Goal: Information Seeking & Learning: Learn about a topic

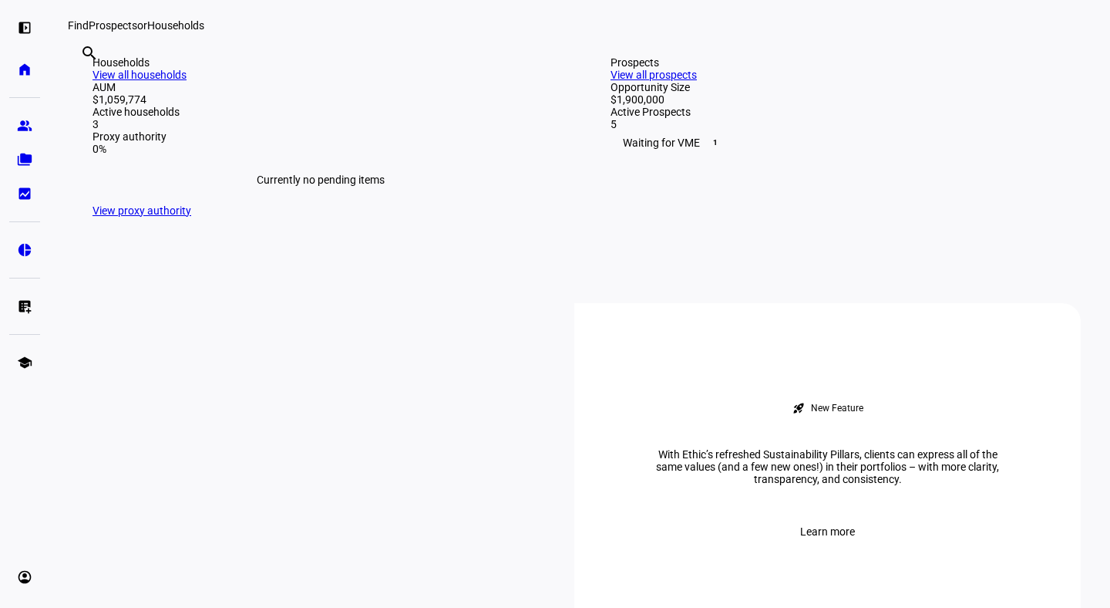
scroll to position [393, 0]
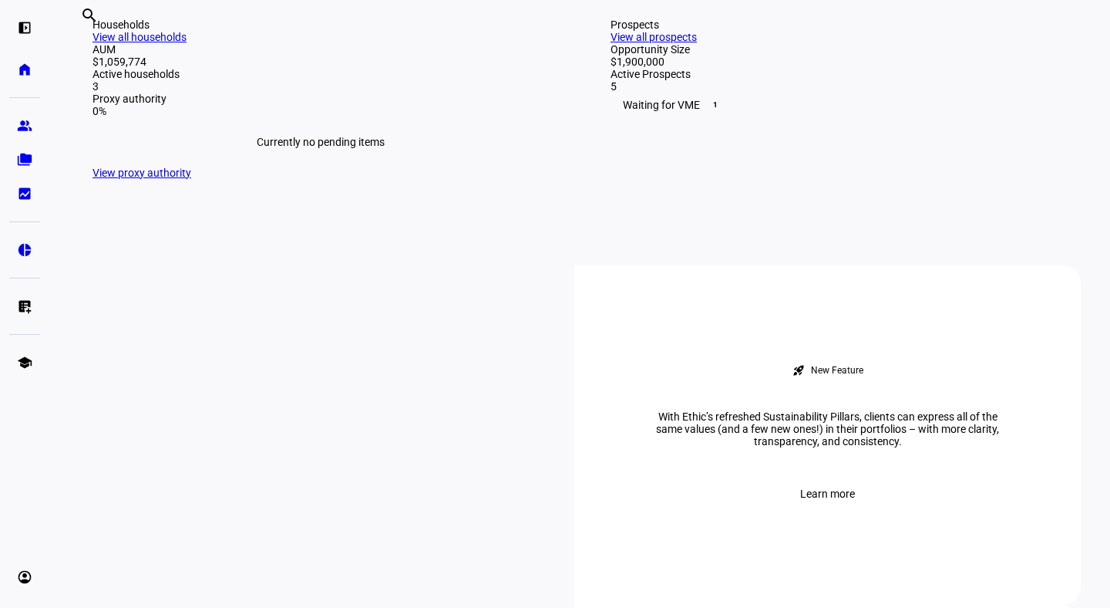
click at [187, 43] on link "View all households" at bounding box center [140, 37] width 94 height 12
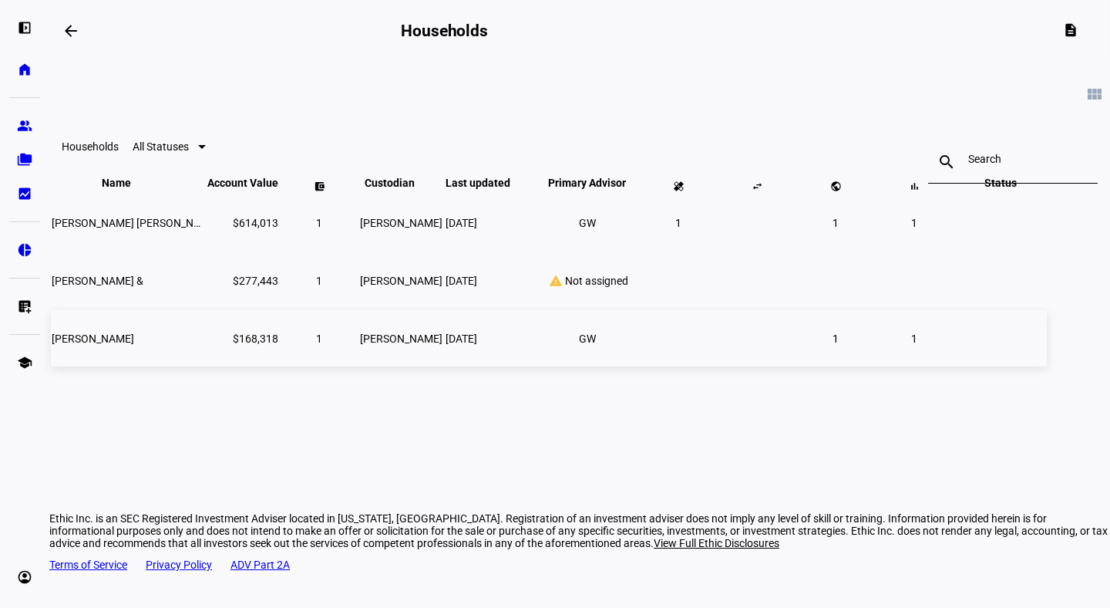
click at [134, 345] on span "[PERSON_NAME]" at bounding box center [93, 338] width 82 height 12
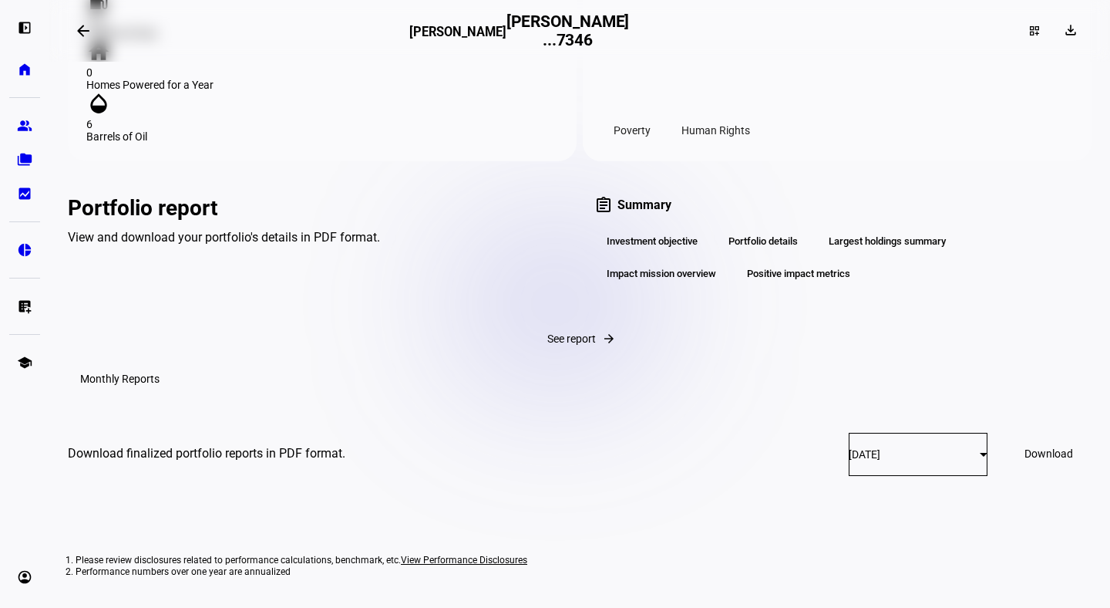
scroll to position [1989, 0]
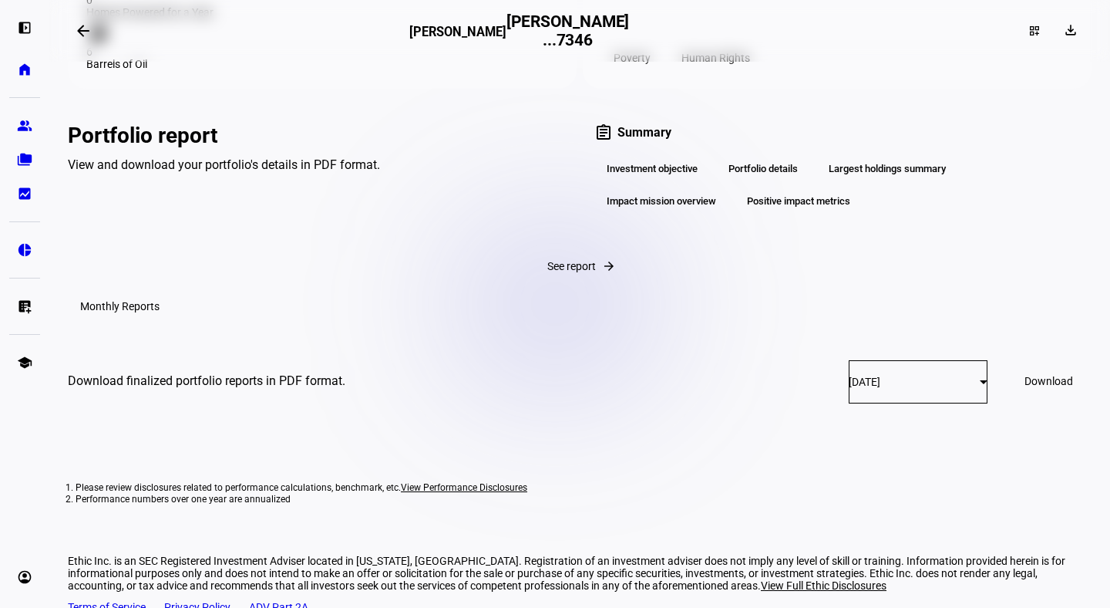
click at [326, 172] on div "View and download your portfolio's details in PDF format." at bounding box center [316, 164] width 497 height 15
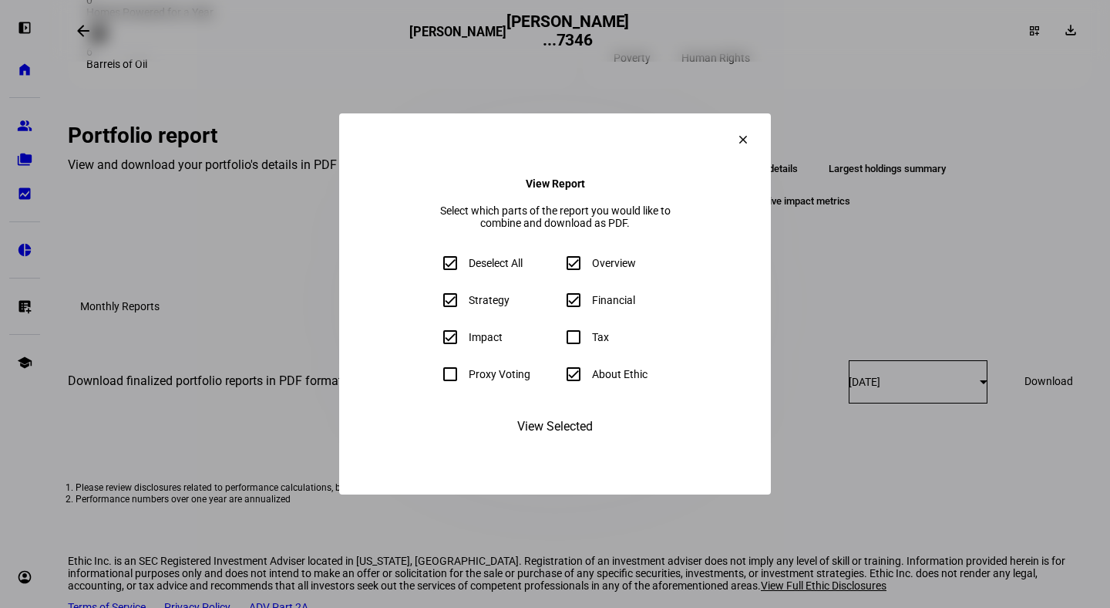
click at [573, 385] on input "About Ethic" at bounding box center [573, 374] width 31 height 31
checkbox input "false"
click at [566, 445] on span "View Selected" at bounding box center [555, 426] width 76 height 37
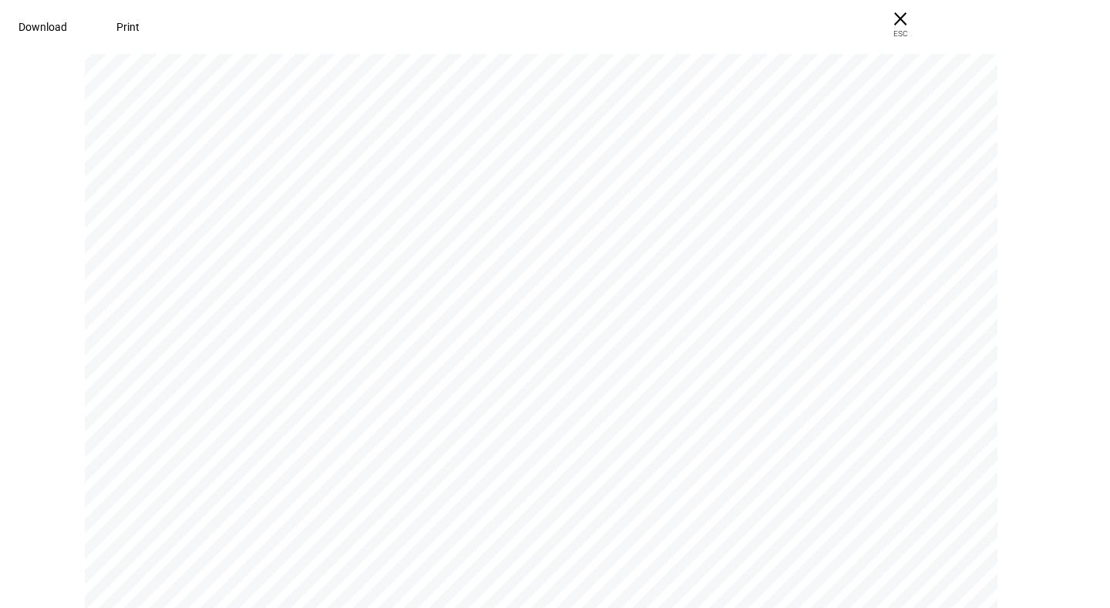
scroll to position [1224, 0]
click at [67, 27] on span "Download" at bounding box center [43, 27] width 49 height 12
click at [925, 25] on span "× ESC" at bounding box center [900, 24] width 49 height 49
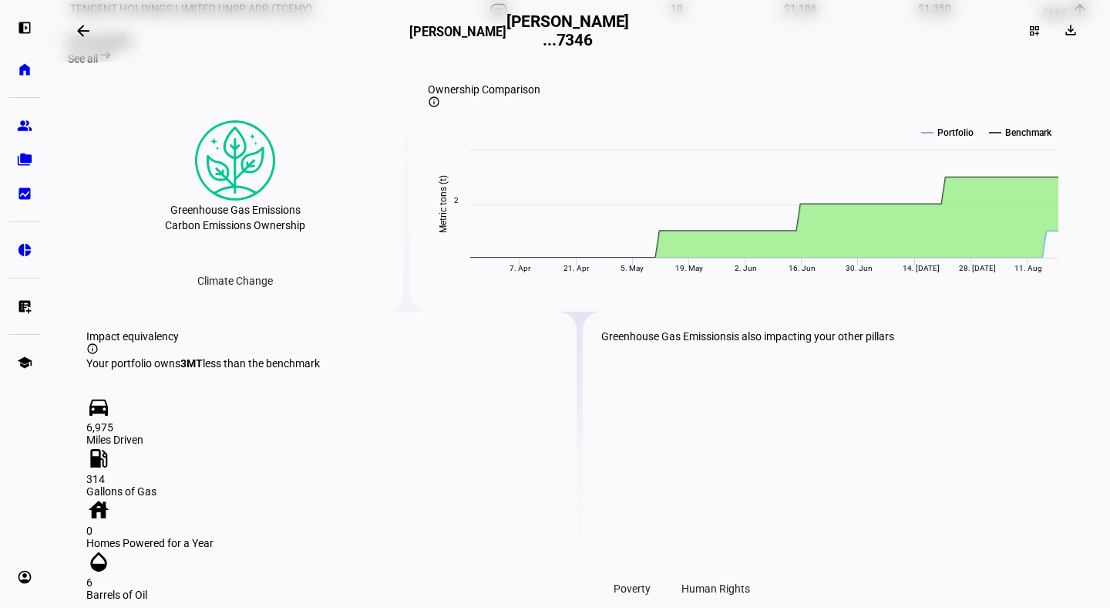
scroll to position [1457, 0]
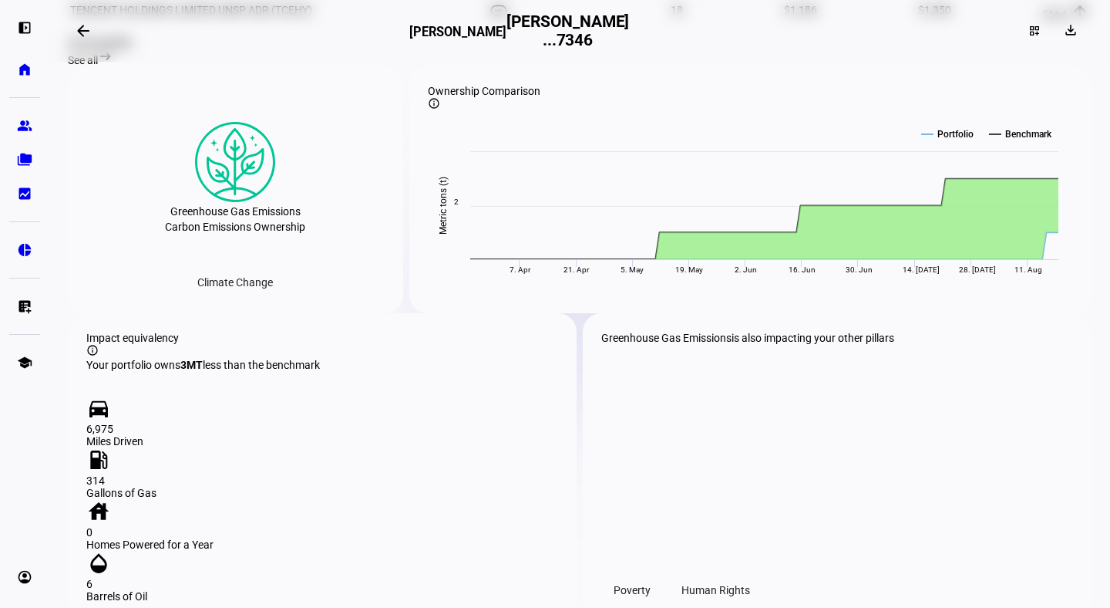
click at [98, 66] on span "See all" at bounding box center [83, 60] width 30 height 12
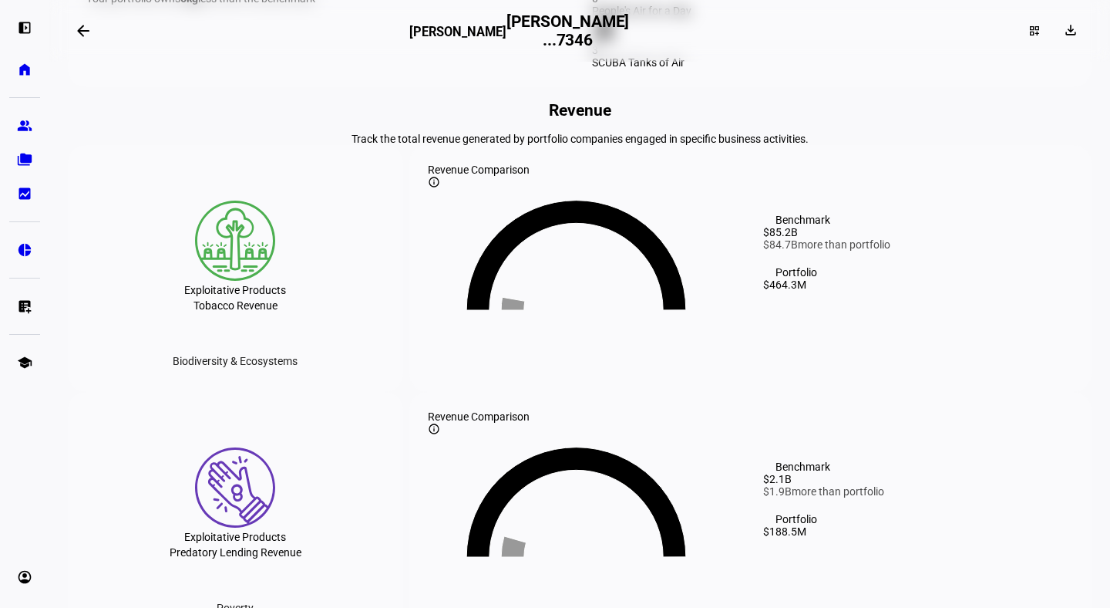
scroll to position [1816, 0]
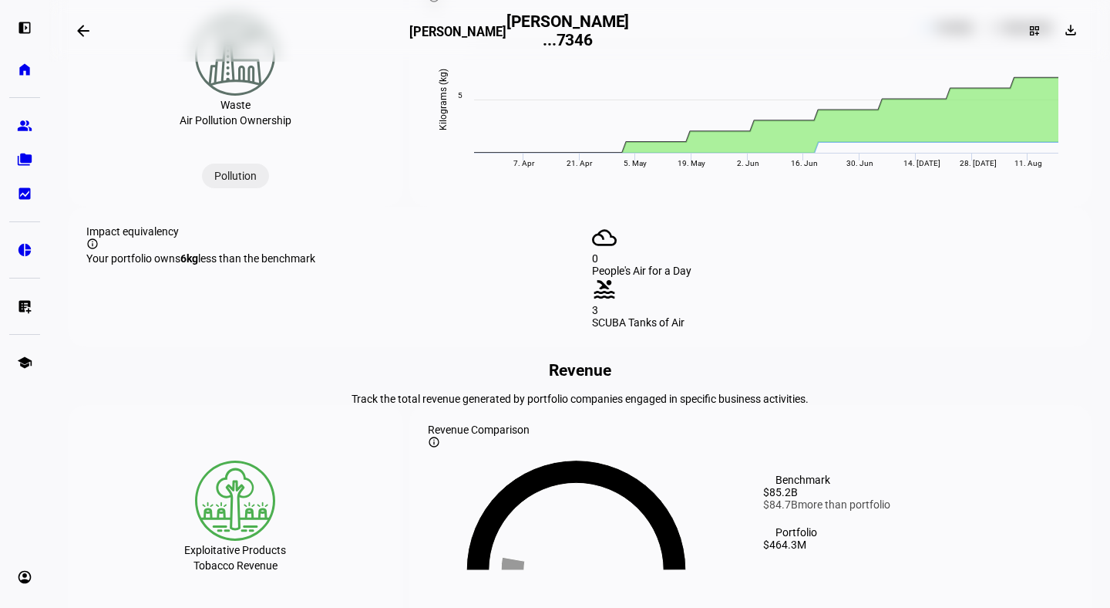
click at [237, 188] on div "Pollution" at bounding box center [235, 175] width 67 height 25
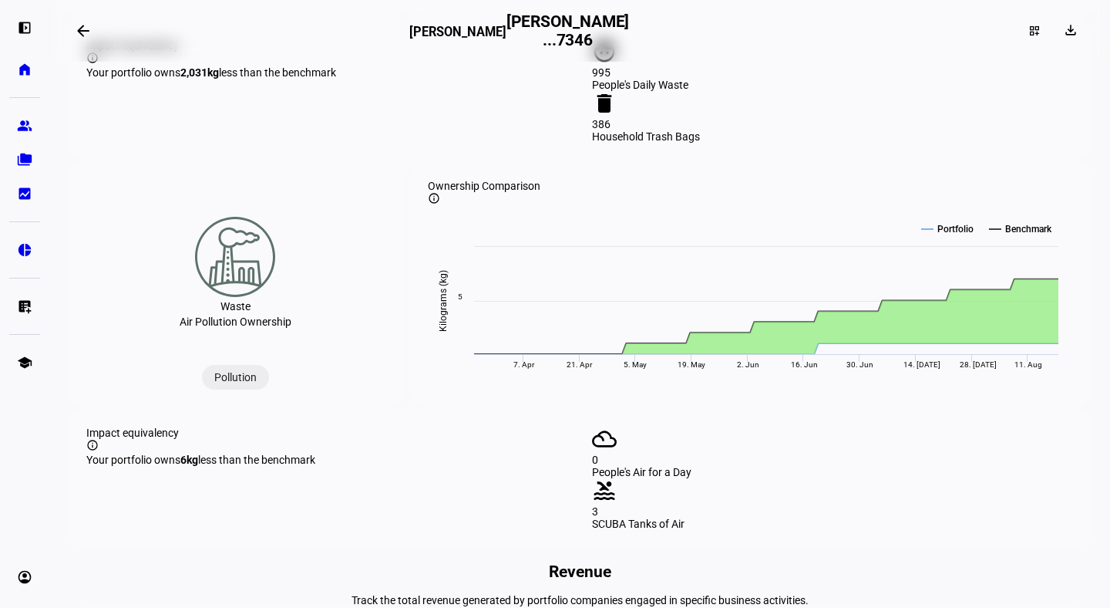
scroll to position [1609, 0]
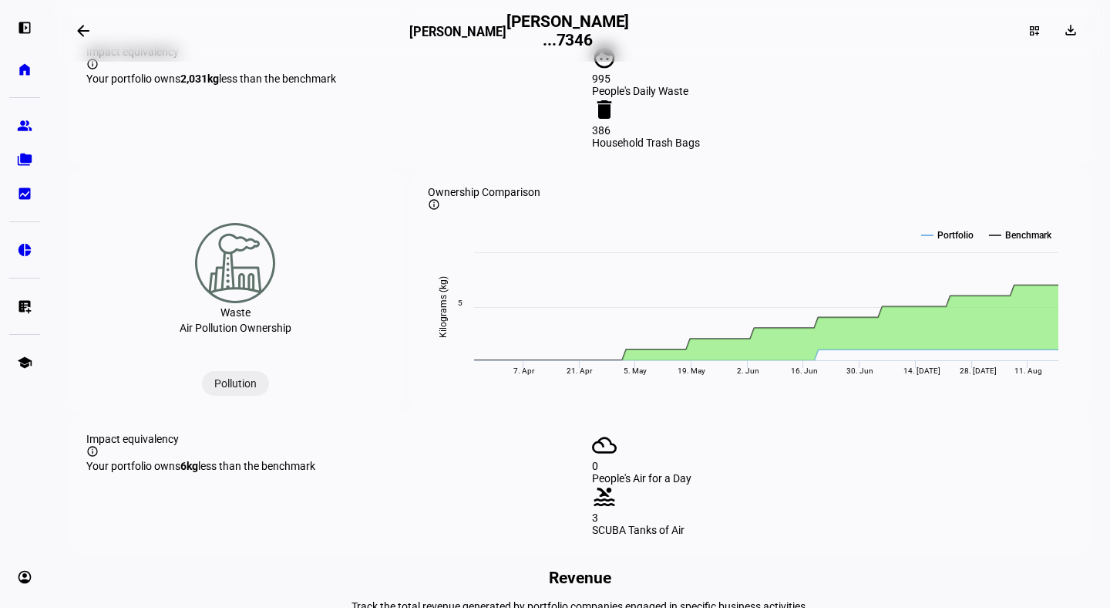
click at [236, 396] on div "Pollution" at bounding box center [235, 383] width 67 height 25
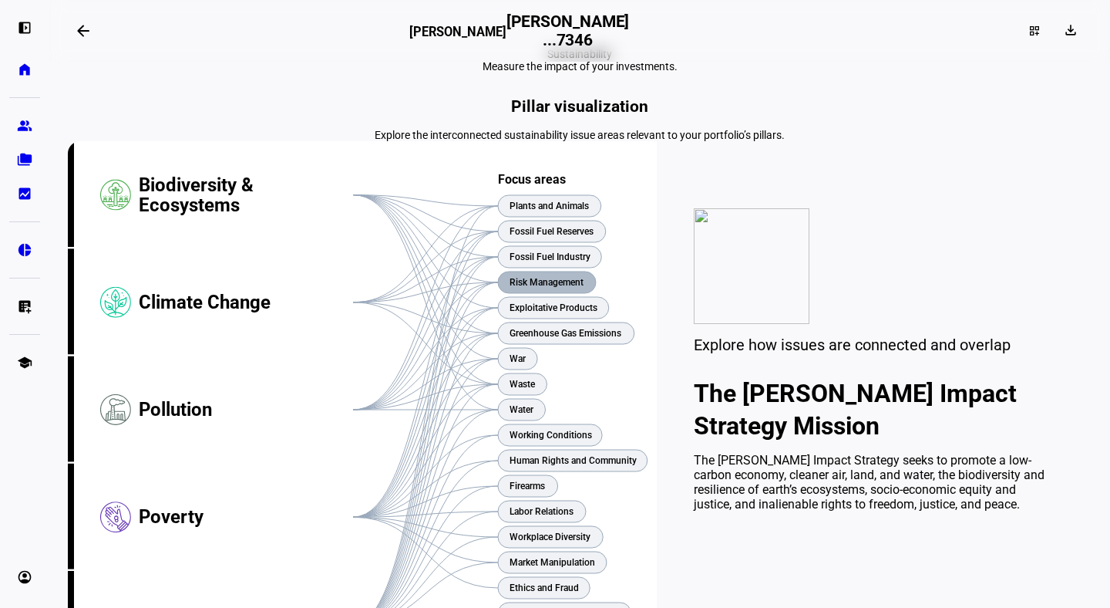
scroll to position [0, 0]
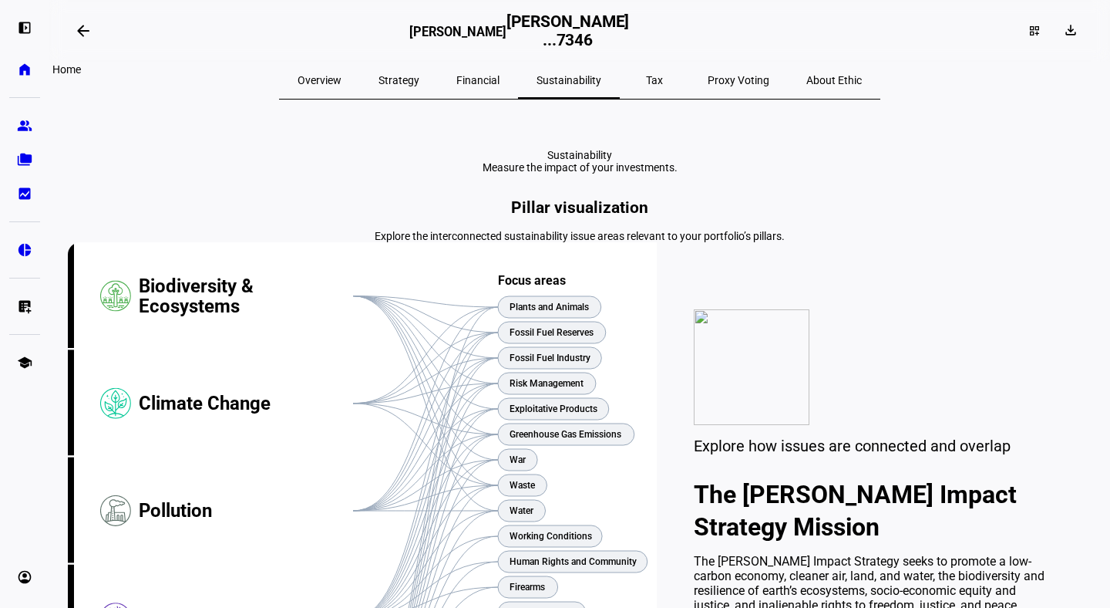
click at [25, 69] on eth-mat-symbol "home" at bounding box center [24, 69] width 15 height 15
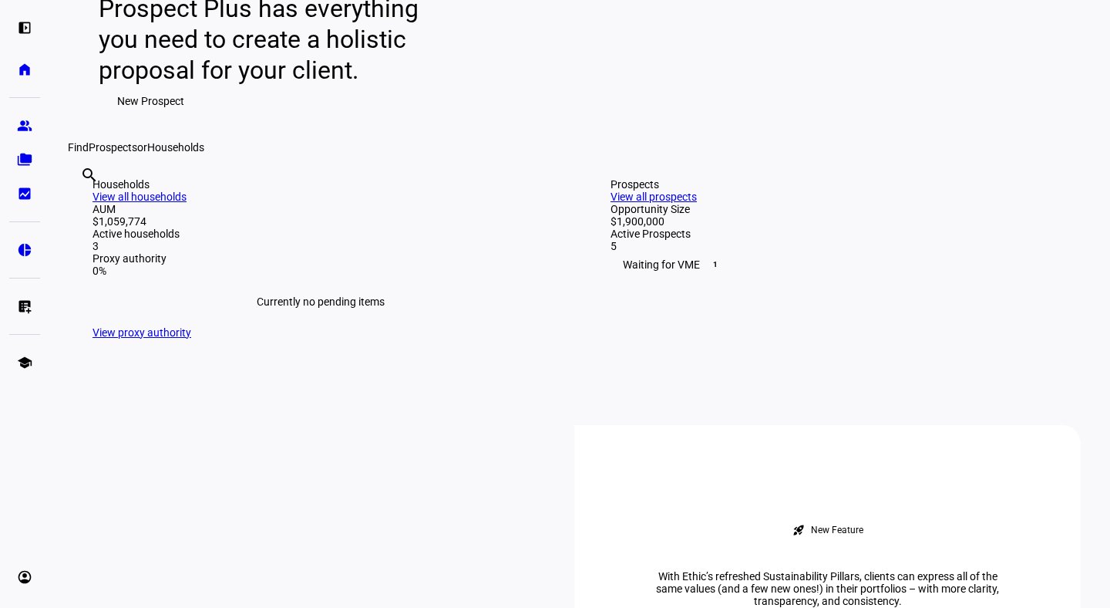
scroll to position [440, 0]
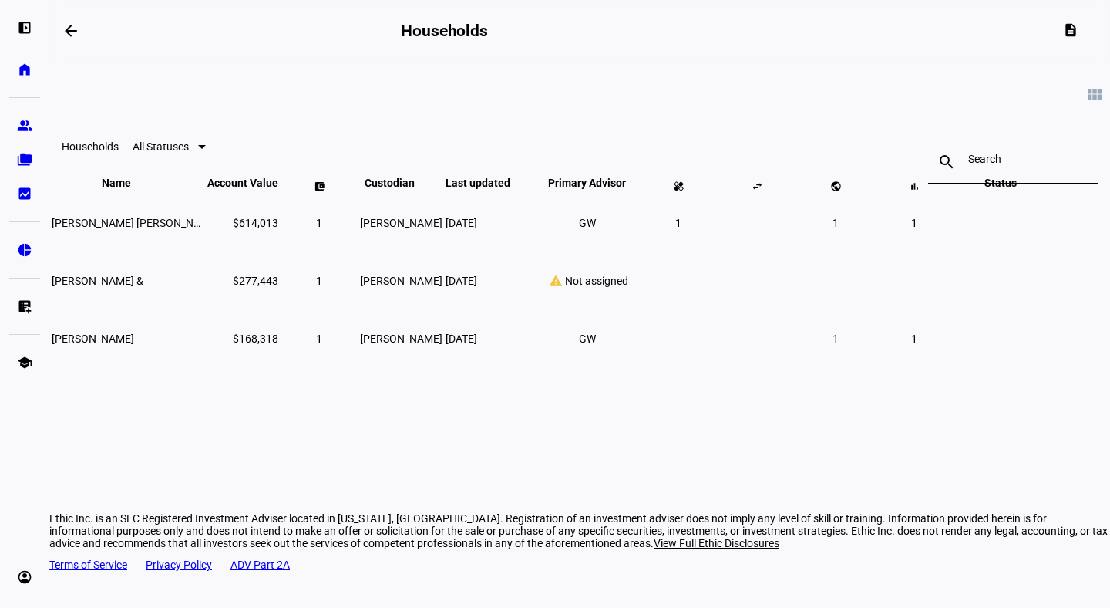
click at [476, 232] on td "[DATE]" at bounding box center [489, 222] width 89 height 56
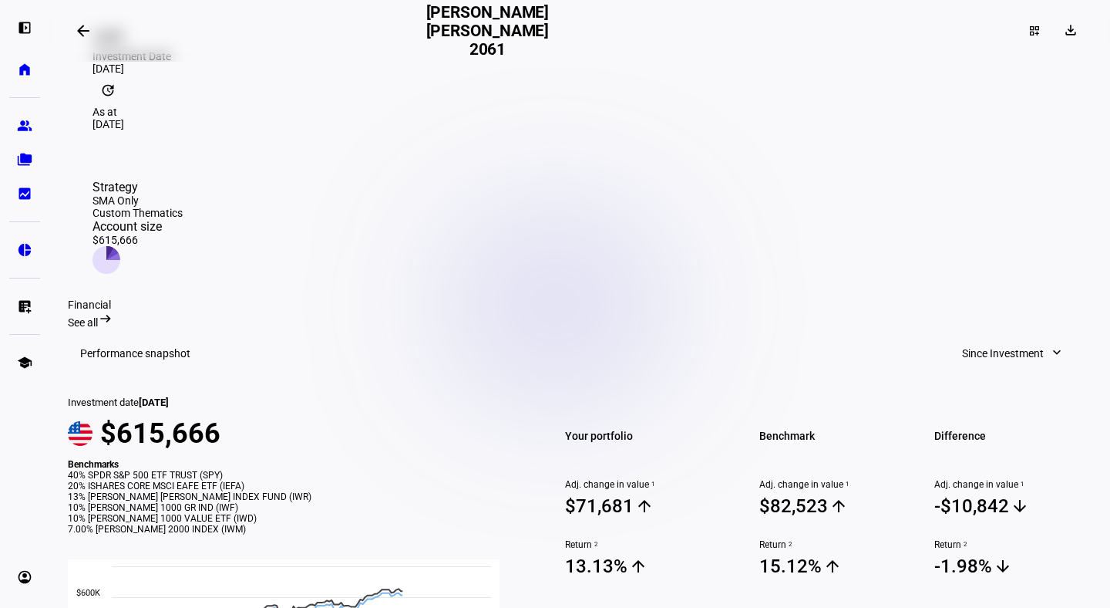
scroll to position [345, 0]
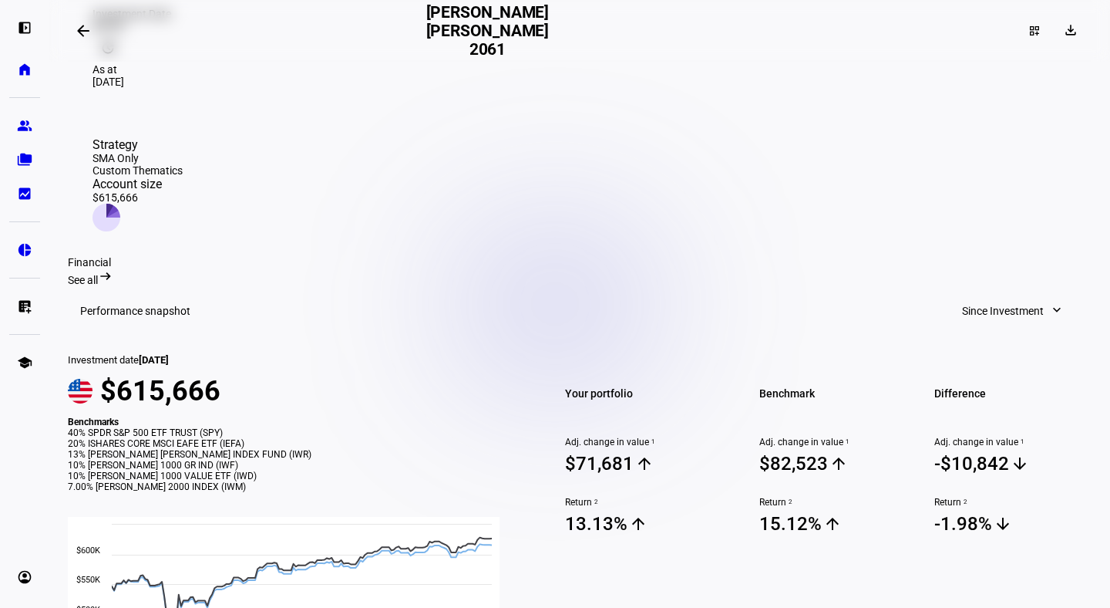
click at [89, 33] on mat-icon "arrow_backwards" at bounding box center [83, 31] width 19 height 19
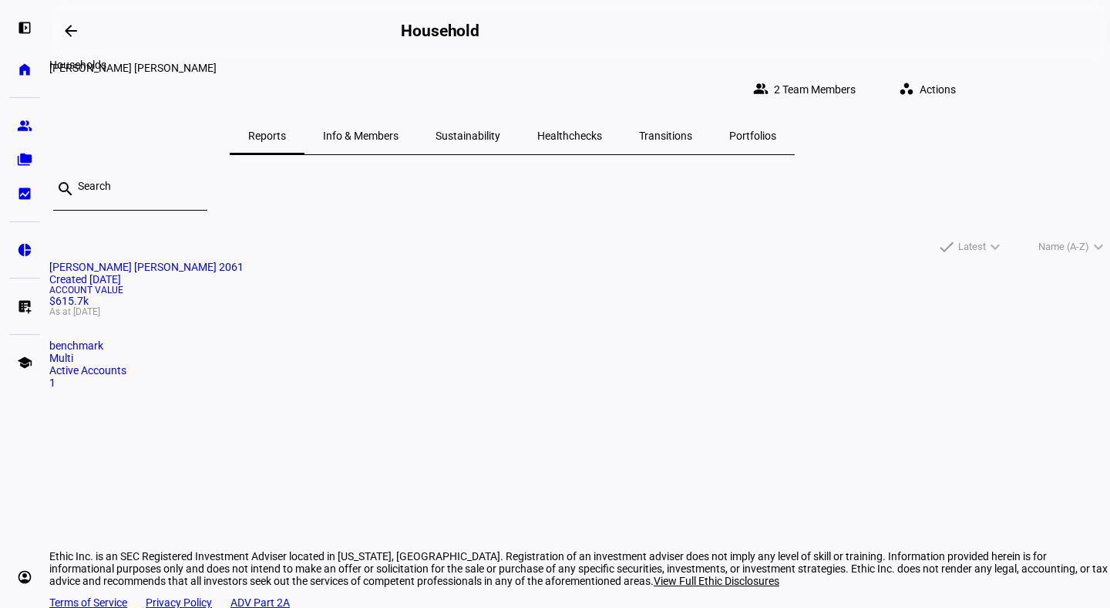
click at [69, 32] on mat-icon "arrow_backwards" at bounding box center [71, 31] width 19 height 19
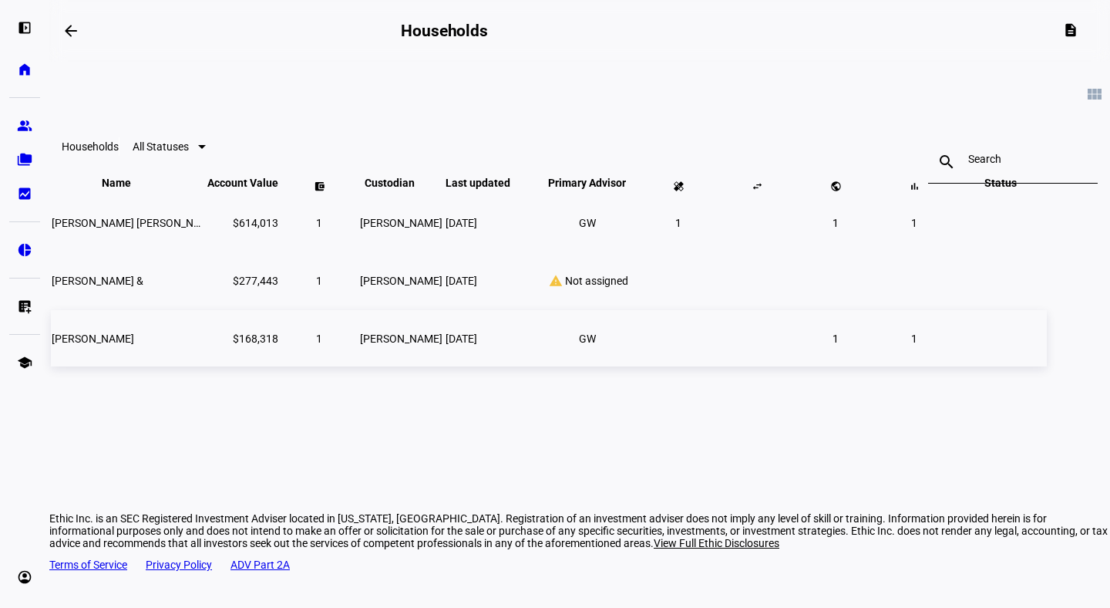
click at [134, 345] on span "[PERSON_NAME]" at bounding box center [93, 338] width 82 height 12
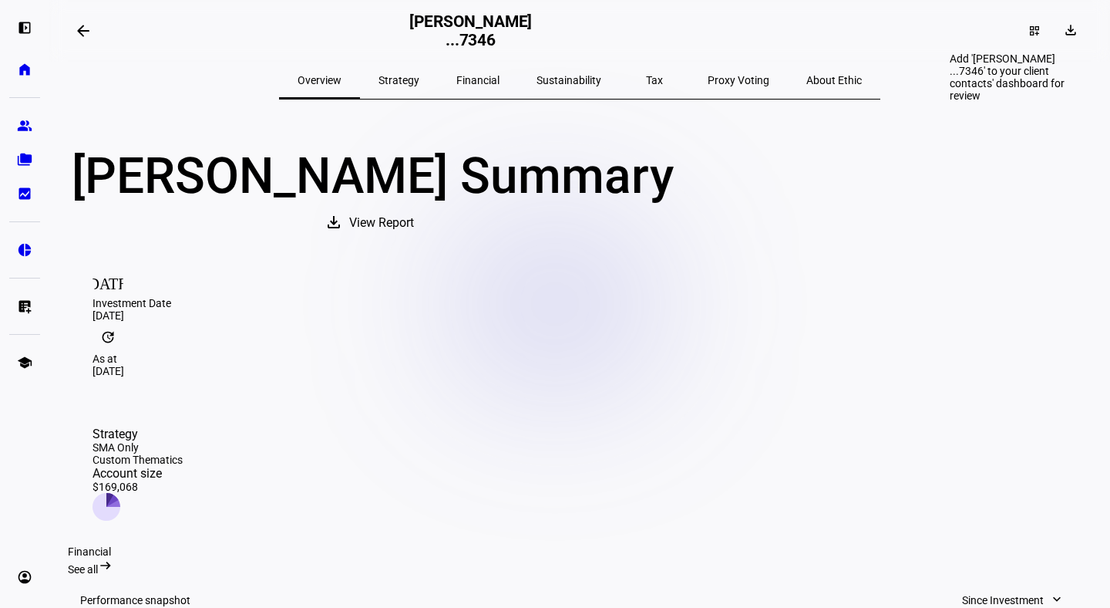
click at [1028, 33] on mat-icon "dashboard_customize" at bounding box center [1034, 31] width 12 height 12
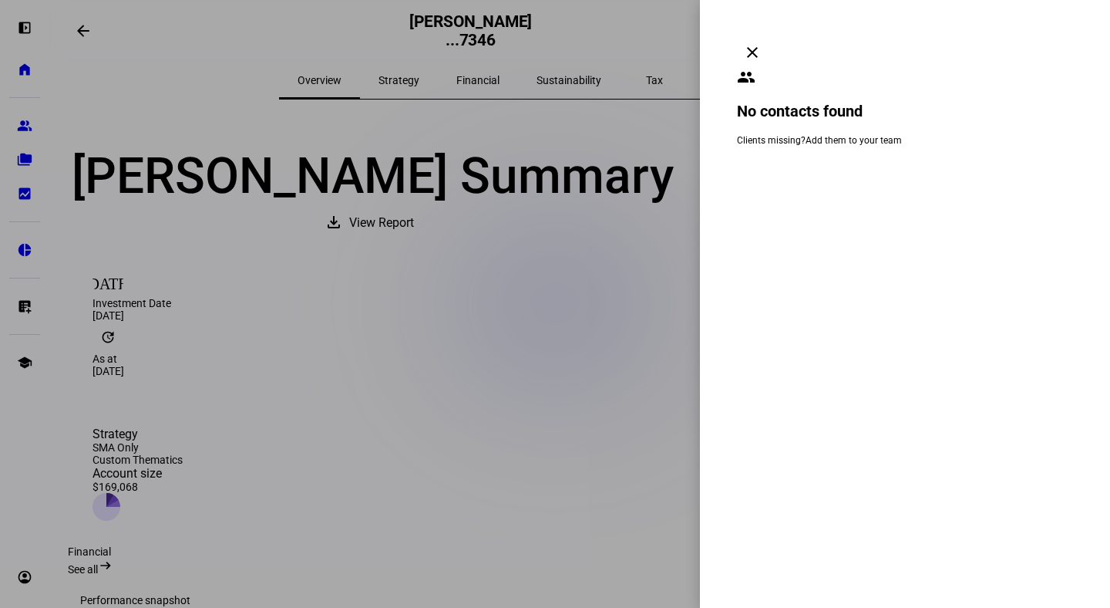
click at [762, 43] on mat-icon "clear" at bounding box center [752, 52] width 19 height 19
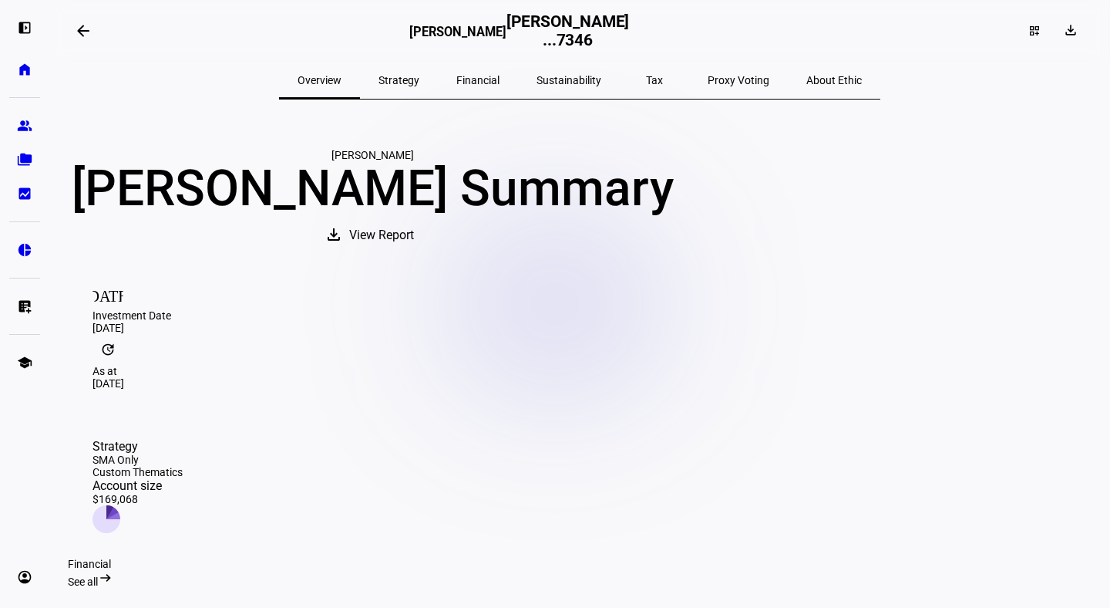
click at [86, 35] on mat-icon "arrow_backwards" at bounding box center [83, 31] width 19 height 19
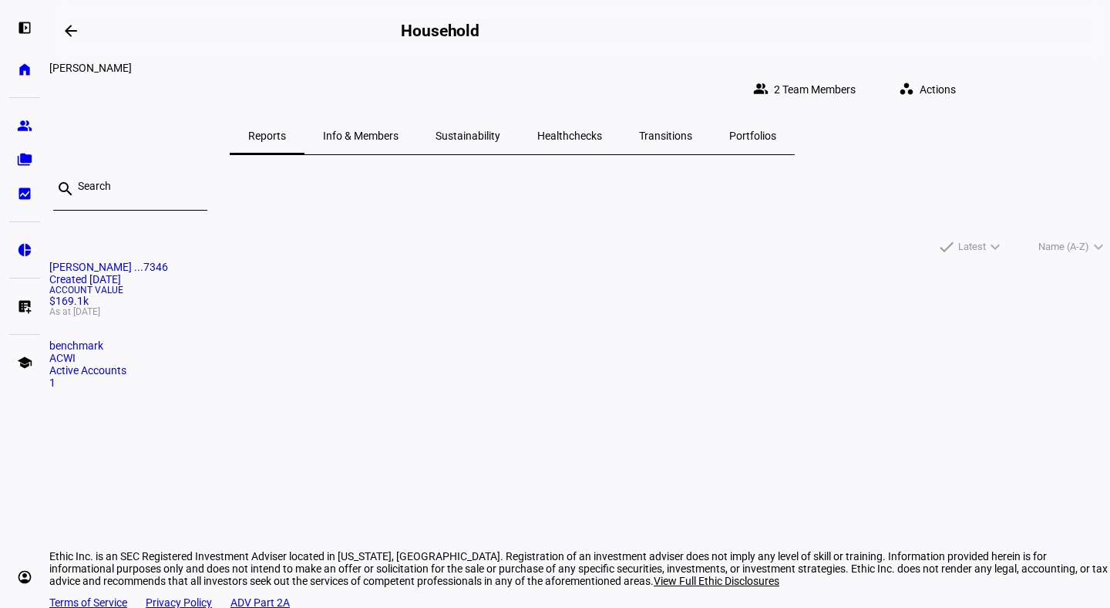
click at [956, 79] on span "Actions" at bounding box center [938, 89] width 36 height 31
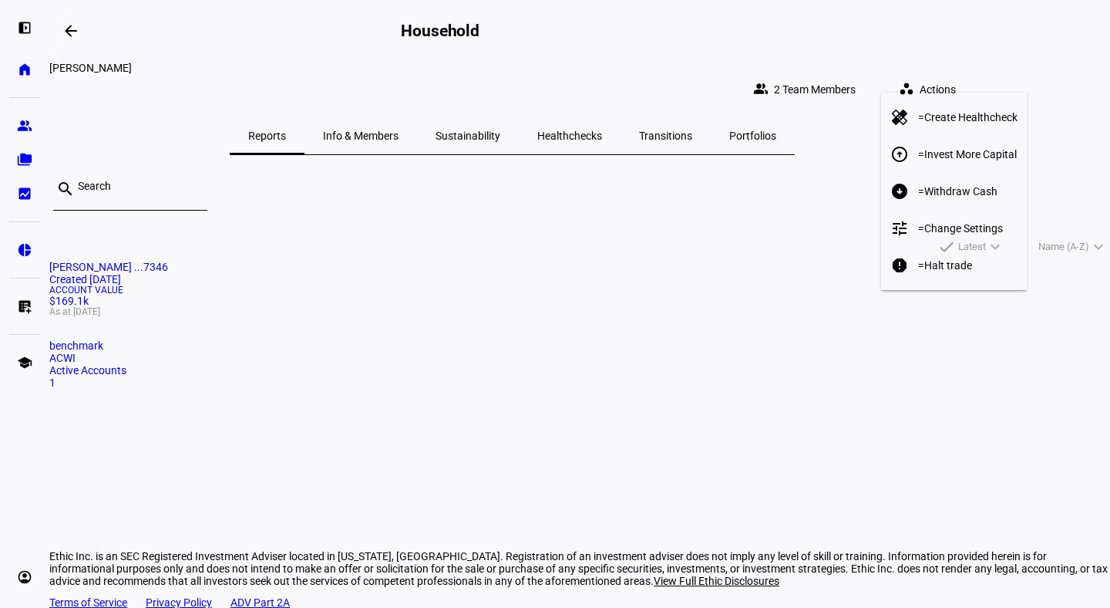
click at [964, 222] on span "Change Settings" at bounding box center [963, 228] width 79 height 12
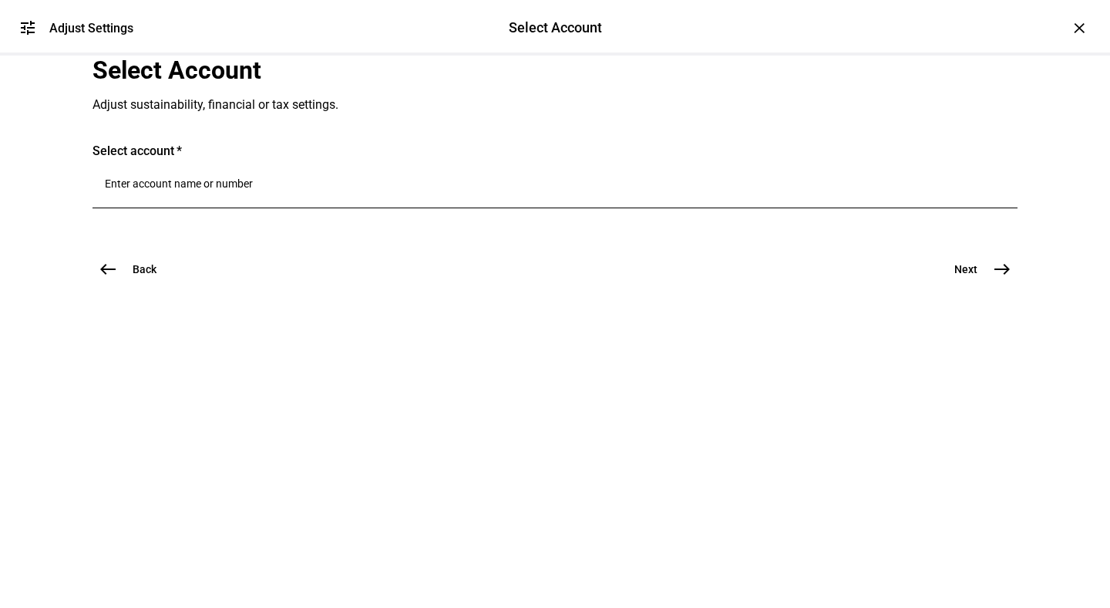
scroll to position [2, 0]
click at [108, 278] on mat-icon "west" at bounding box center [108, 269] width 19 height 19
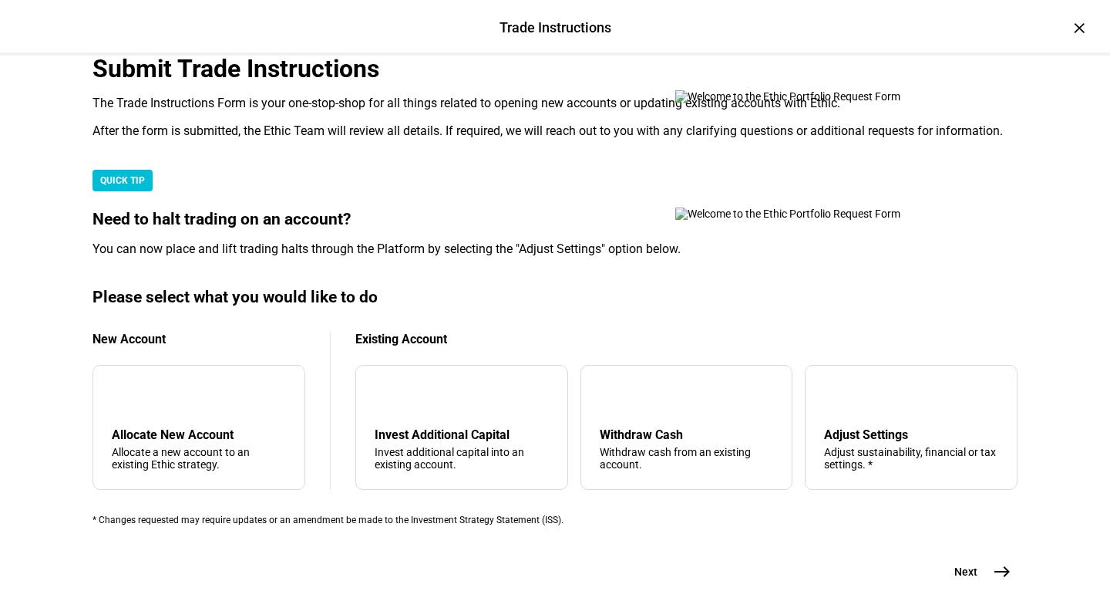
scroll to position [0, 0]
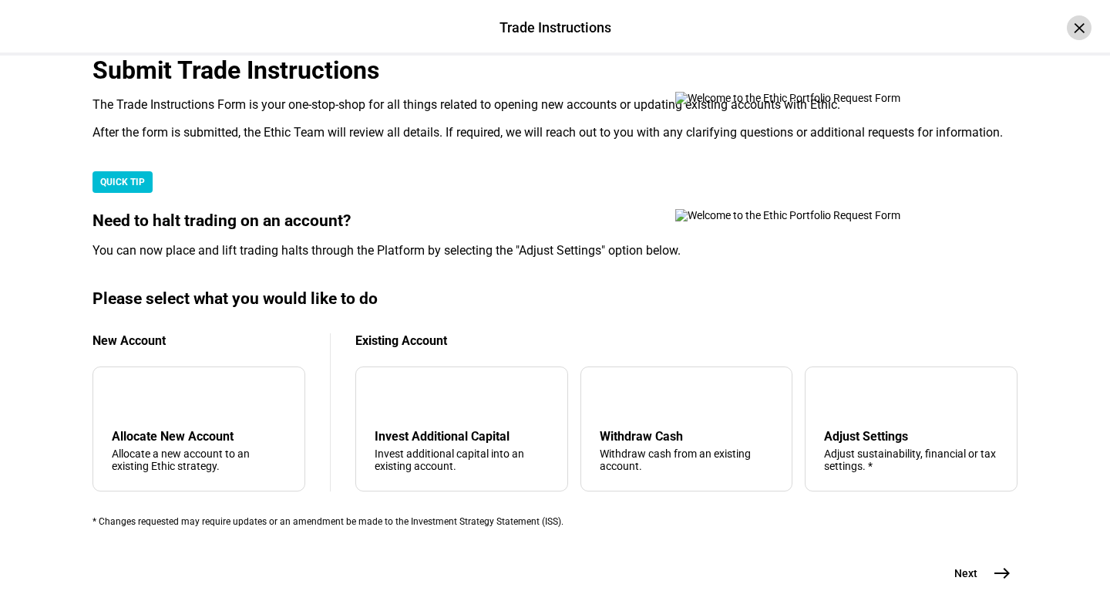
click at [1082, 25] on div "×" at bounding box center [1079, 27] width 25 height 25
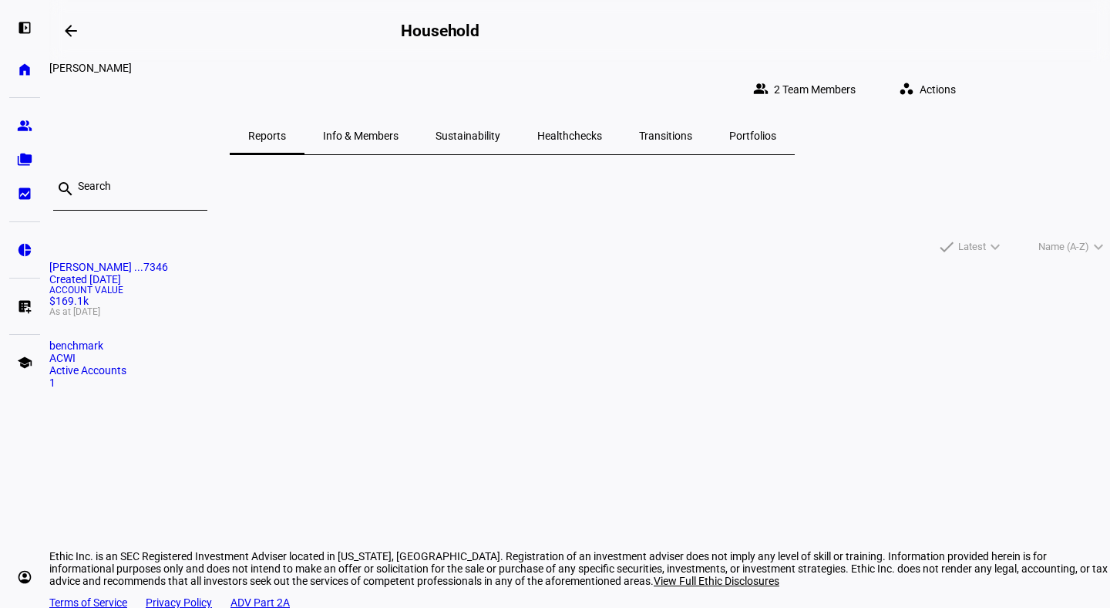
click at [168, 261] on span "[PERSON_NAME] ...7346" at bounding box center [108, 267] width 119 height 12
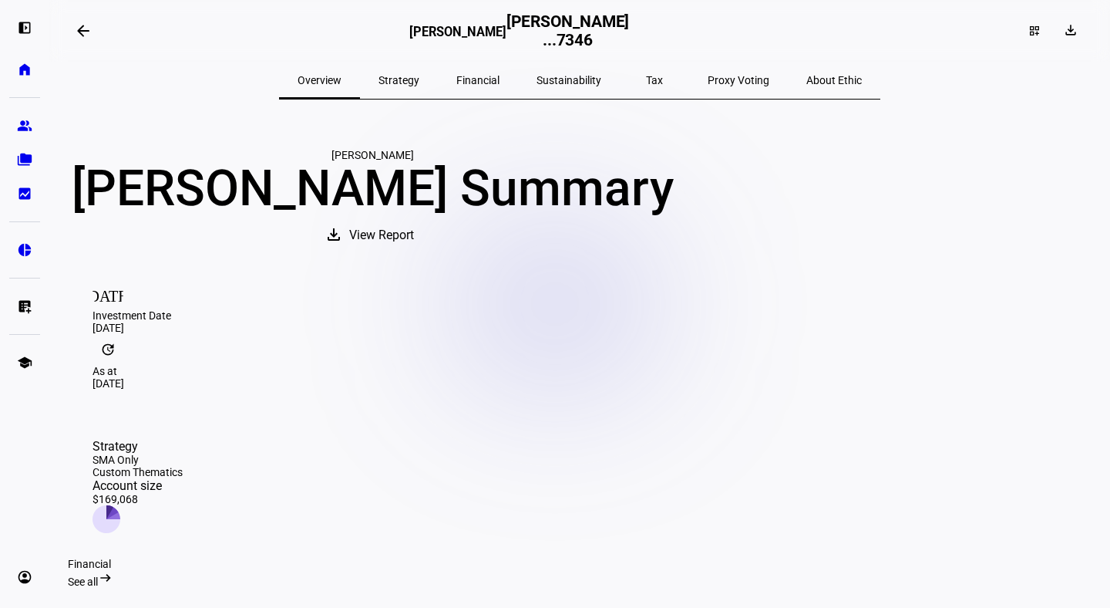
click at [87, 26] on mat-icon "arrow_backwards" at bounding box center [83, 31] width 19 height 19
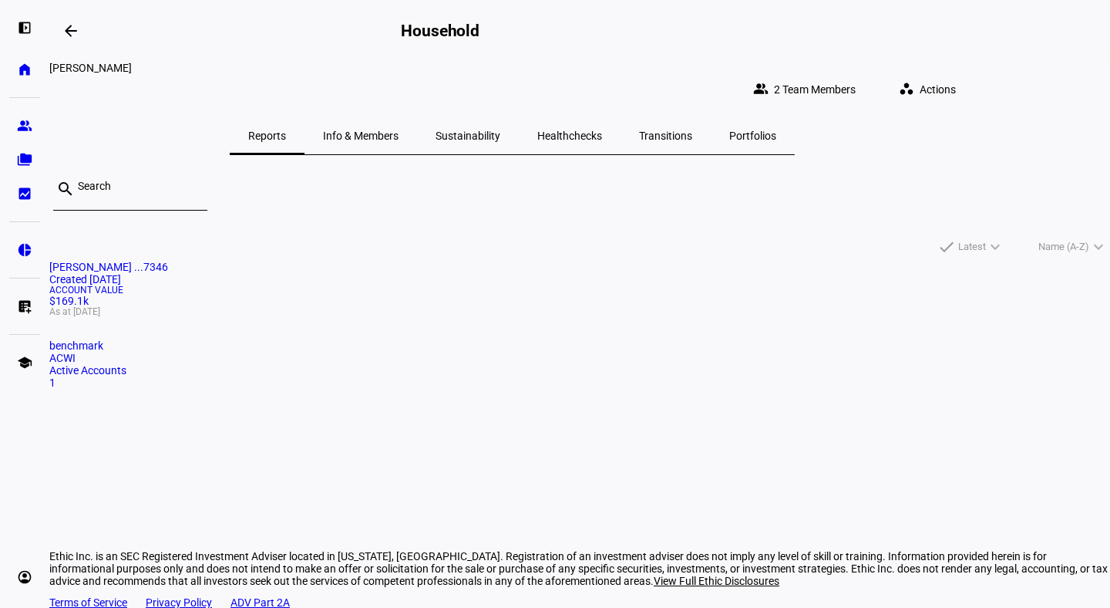
scroll to position [44, 0]
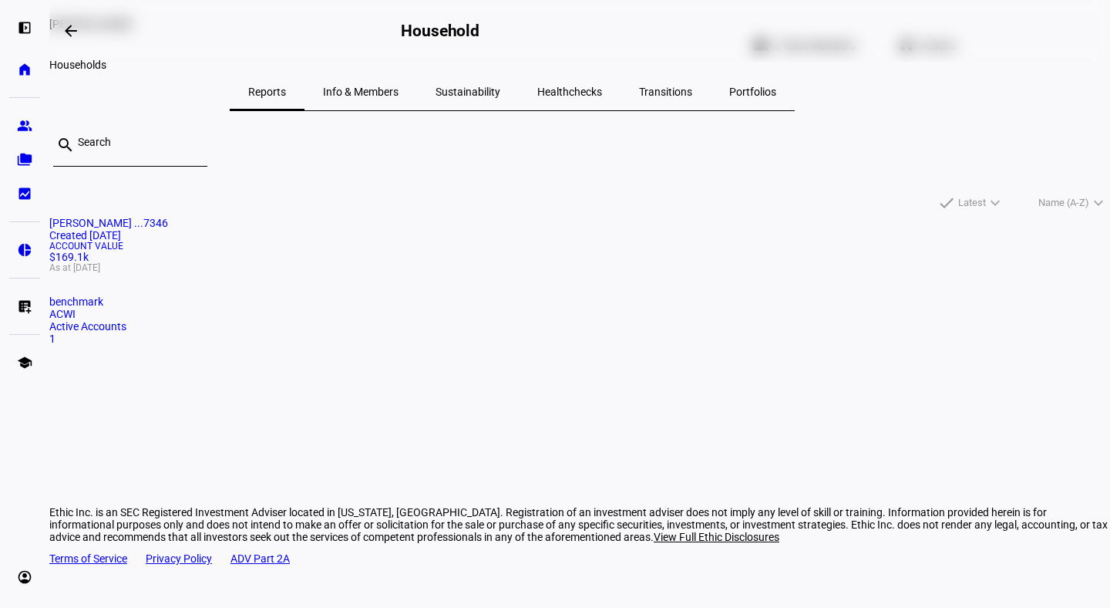
click at [77, 29] on mat-icon "arrow_backwards" at bounding box center [71, 31] width 19 height 19
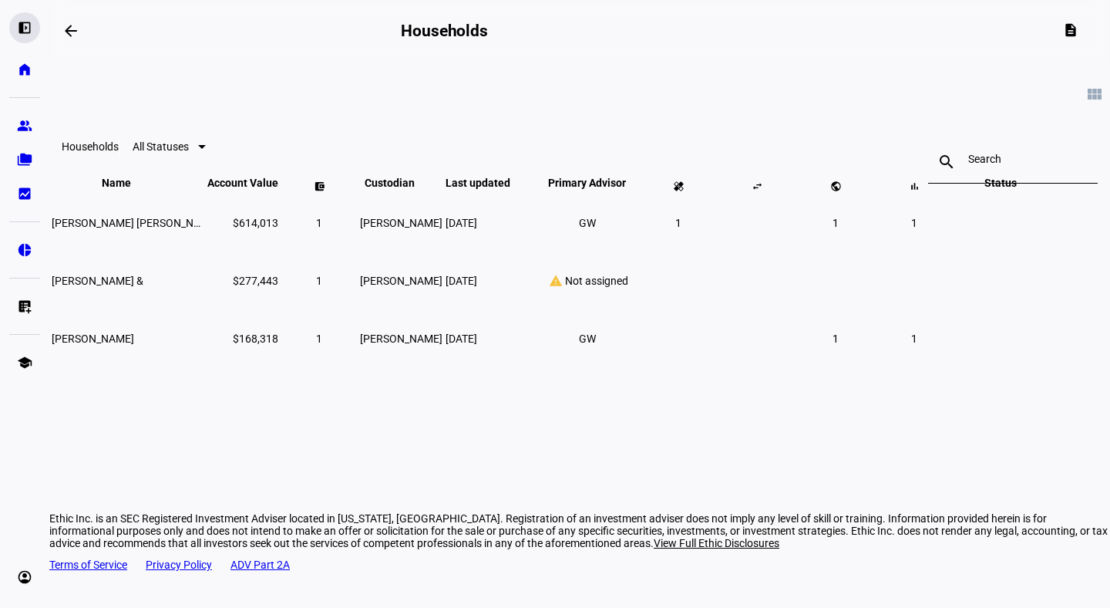
click at [25, 27] on eth-mat-symbol "left_panel_open" at bounding box center [24, 27] width 15 height 15
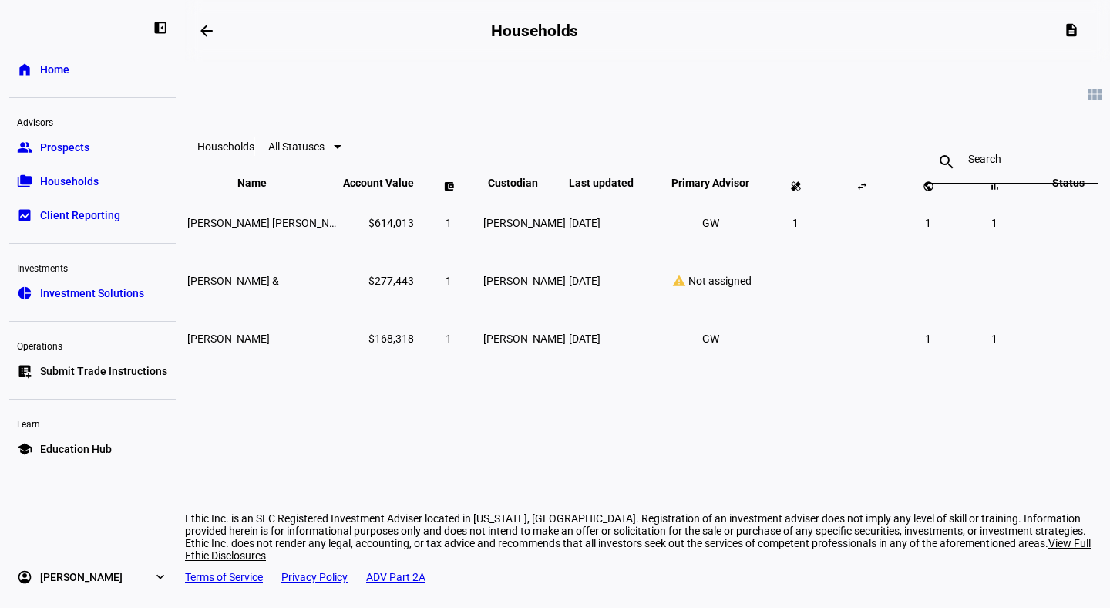
click at [342, 149] on div at bounding box center [338, 147] width 8 height 4
click at [439, 139] on div at bounding box center [555, 304] width 1110 height 608
click at [270, 345] on span "[PERSON_NAME]" at bounding box center [228, 338] width 82 height 12
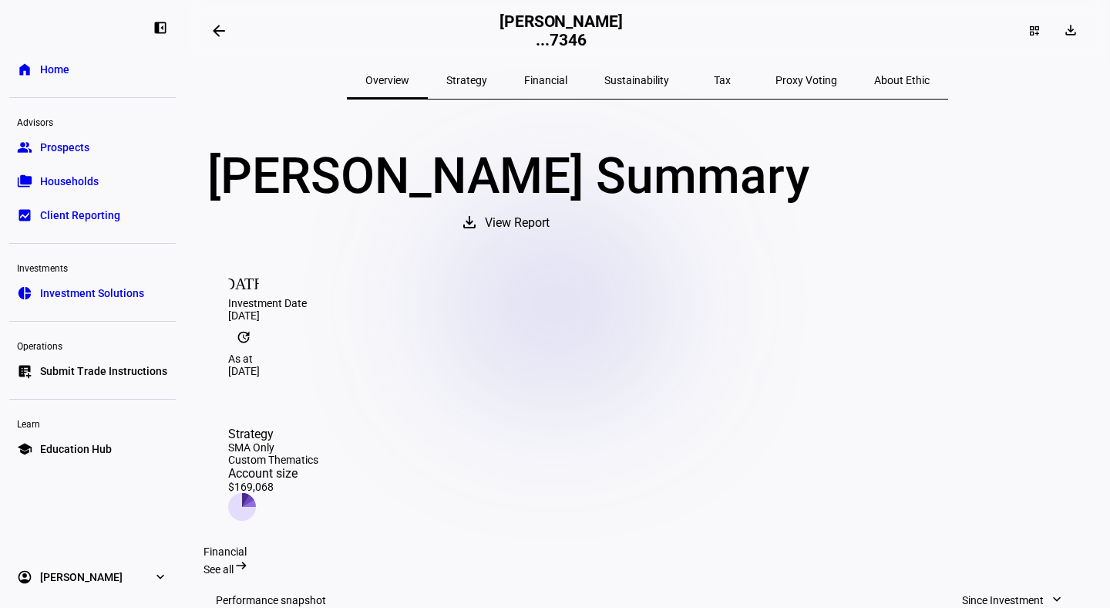
click at [244, 297] on mat-icon "[DATE]" at bounding box center [243, 281] width 31 height 31
click at [623, 32] on h2 "[PERSON_NAME] ...7346" at bounding box center [561, 30] width 123 height 37
click at [623, 28] on h2 "[PERSON_NAME] ...7346" at bounding box center [561, 30] width 123 height 37
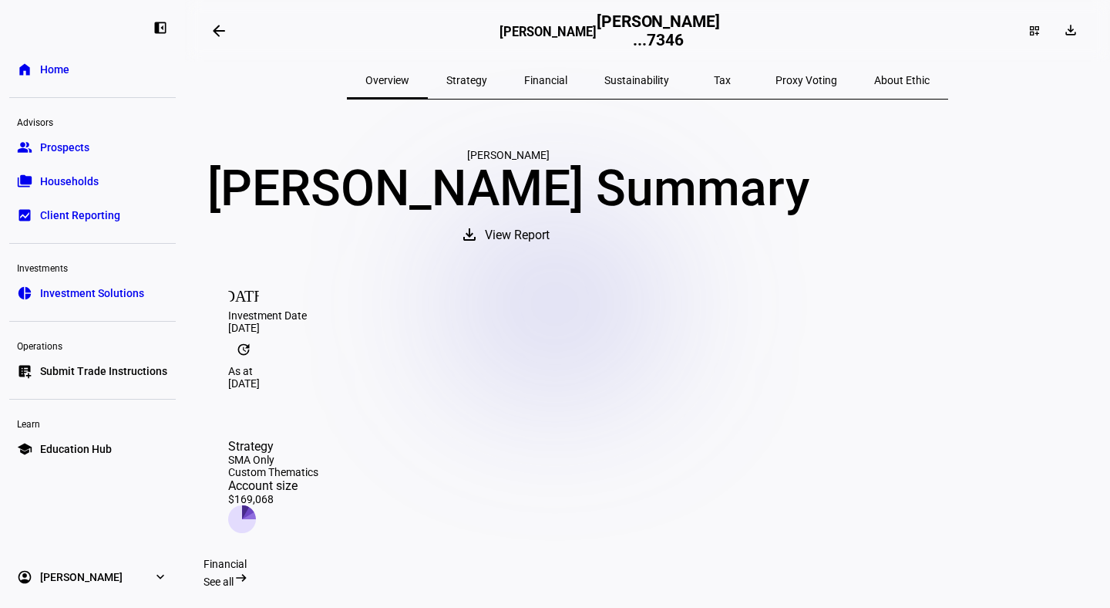
click at [73, 210] on span "Client Reporting" at bounding box center [80, 214] width 80 height 15
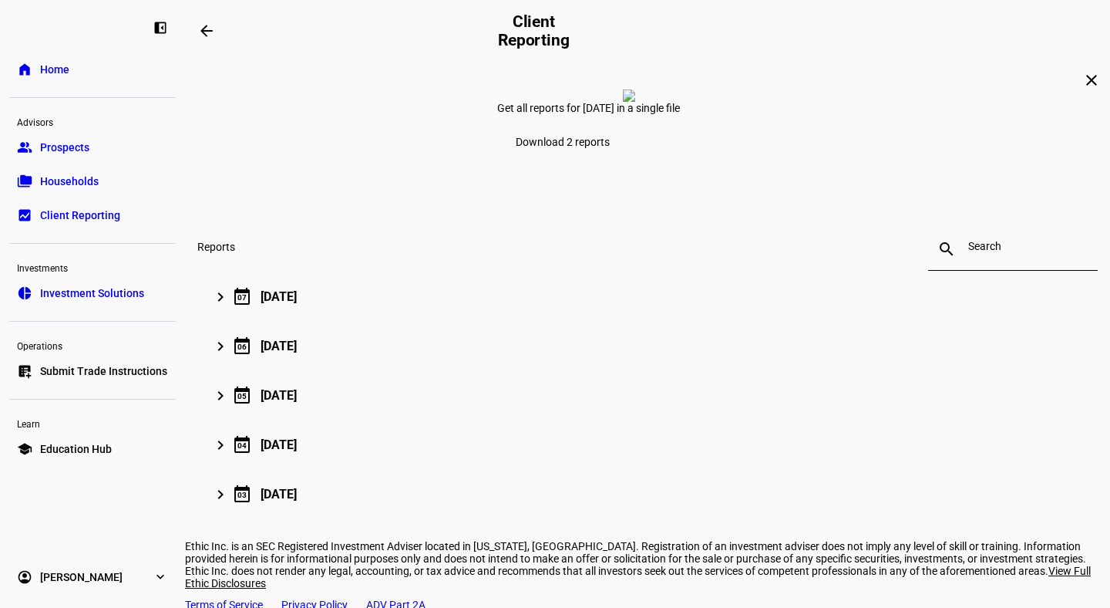
click at [62, 170] on link "folder_copy Households" at bounding box center [92, 181] width 167 height 31
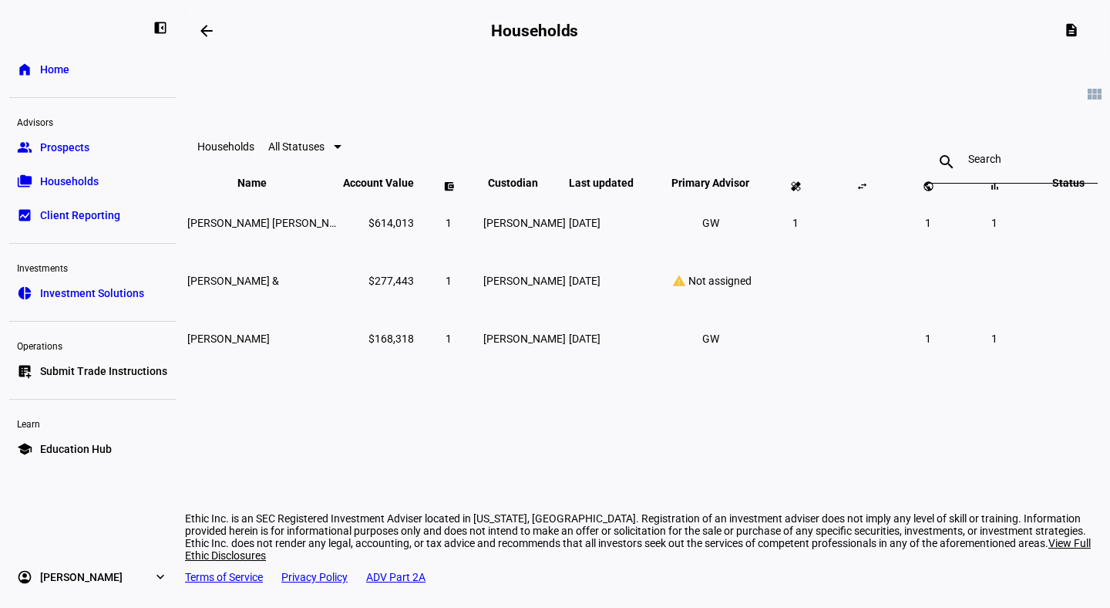
click at [31, 72] on eth-mat-symbol "home" at bounding box center [24, 69] width 15 height 15
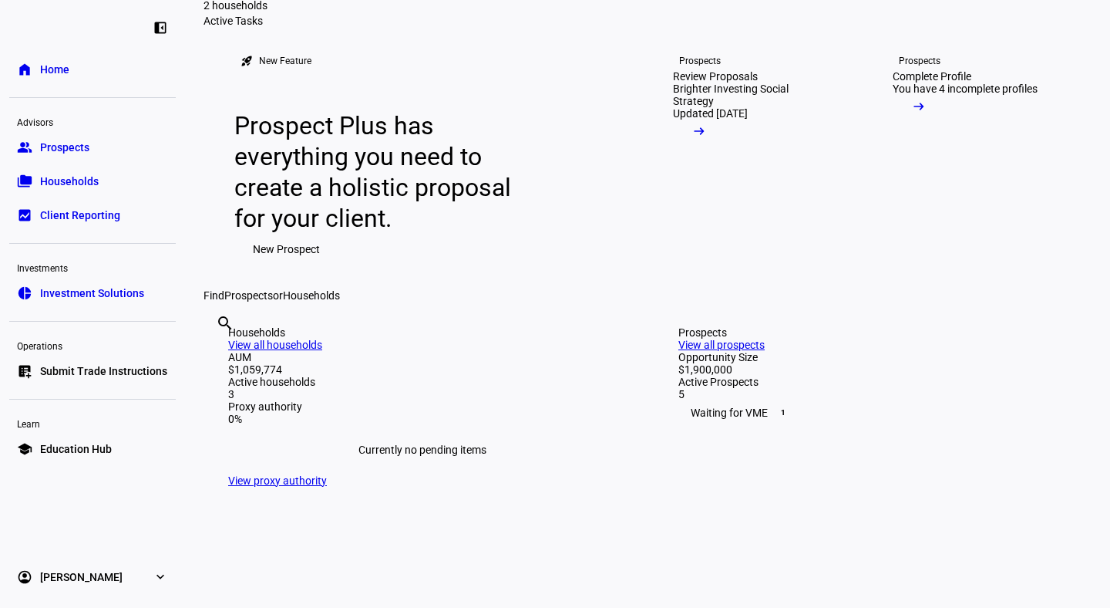
scroll to position [63, 0]
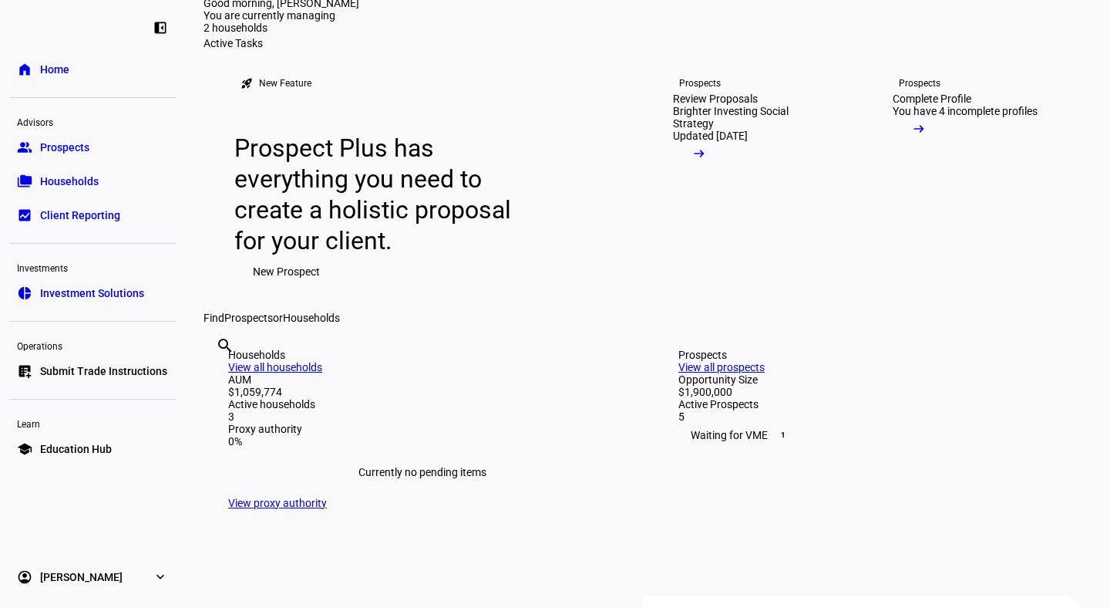
click at [44, 180] on span "Households" at bounding box center [69, 180] width 59 height 15
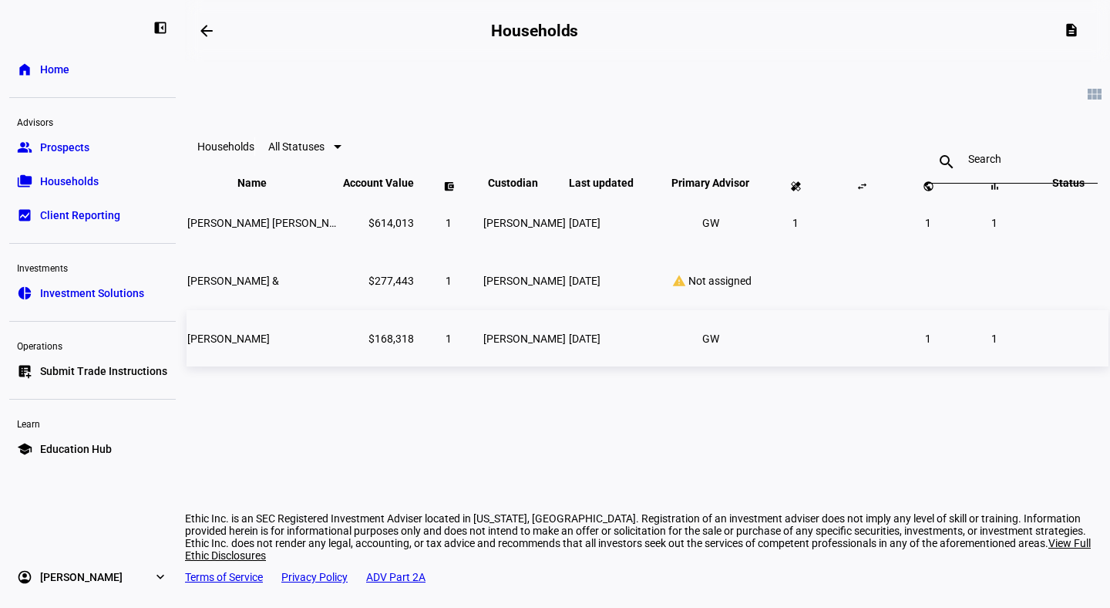
click at [235, 345] on span "[PERSON_NAME]" at bounding box center [228, 338] width 82 height 12
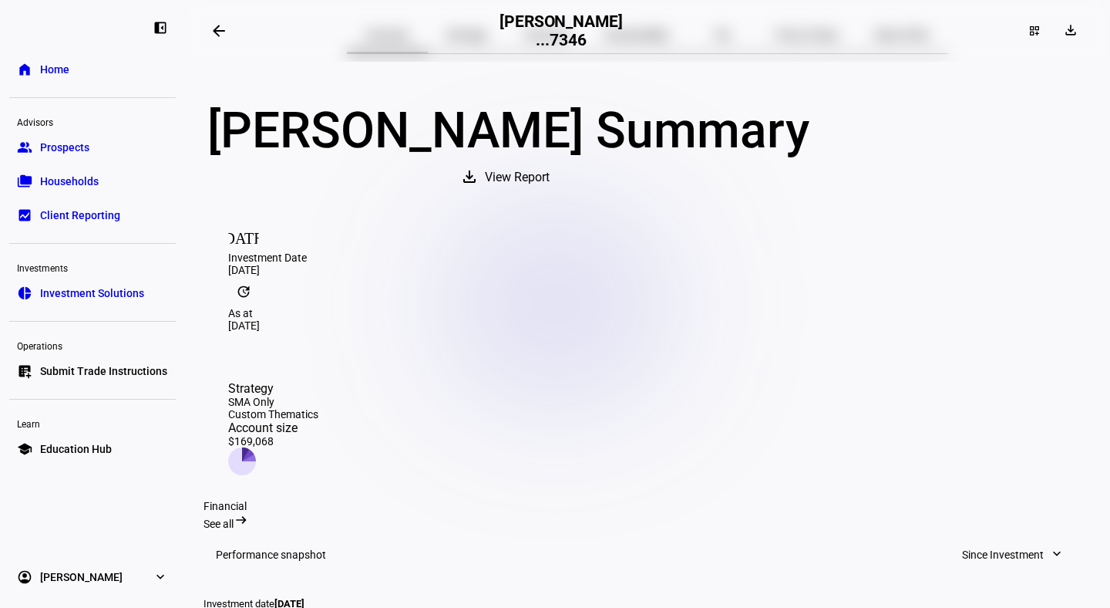
scroll to position [54, 0]
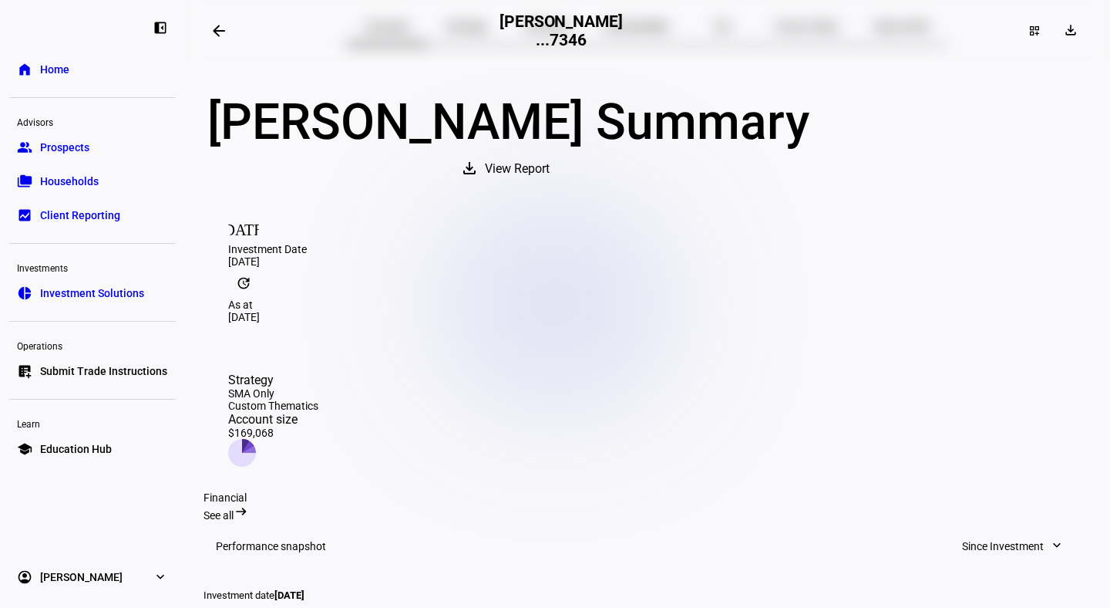
click at [289, 268] on div "[DATE]" at bounding box center [647, 261] width 839 height 12
click at [259, 298] on mat-icon "update" at bounding box center [243, 283] width 31 height 31
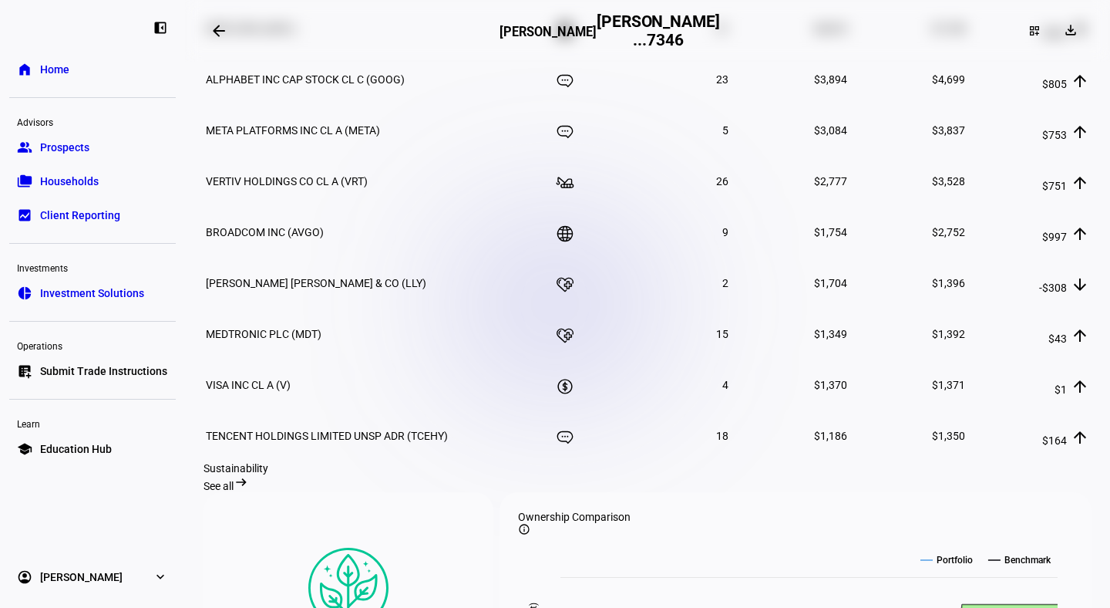
scroll to position [0, 0]
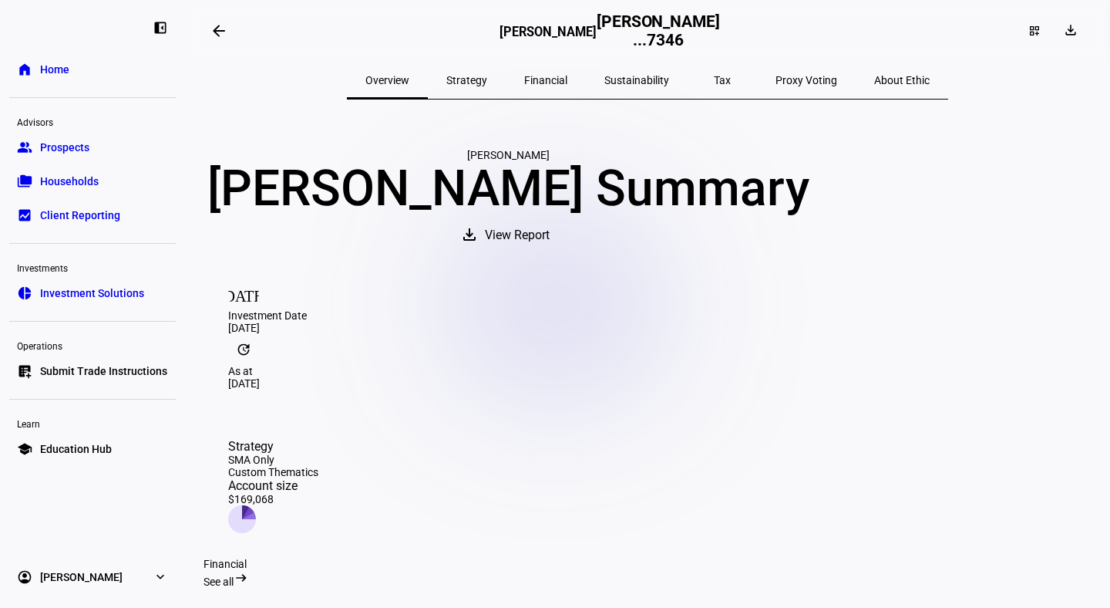
click at [608, 217] on div "[PERSON_NAME] Summary" at bounding box center [508, 189] width 609 height 56
click at [628, 161] on div "[PERSON_NAME]" at bounding box center [508, 155] width 609 height 12
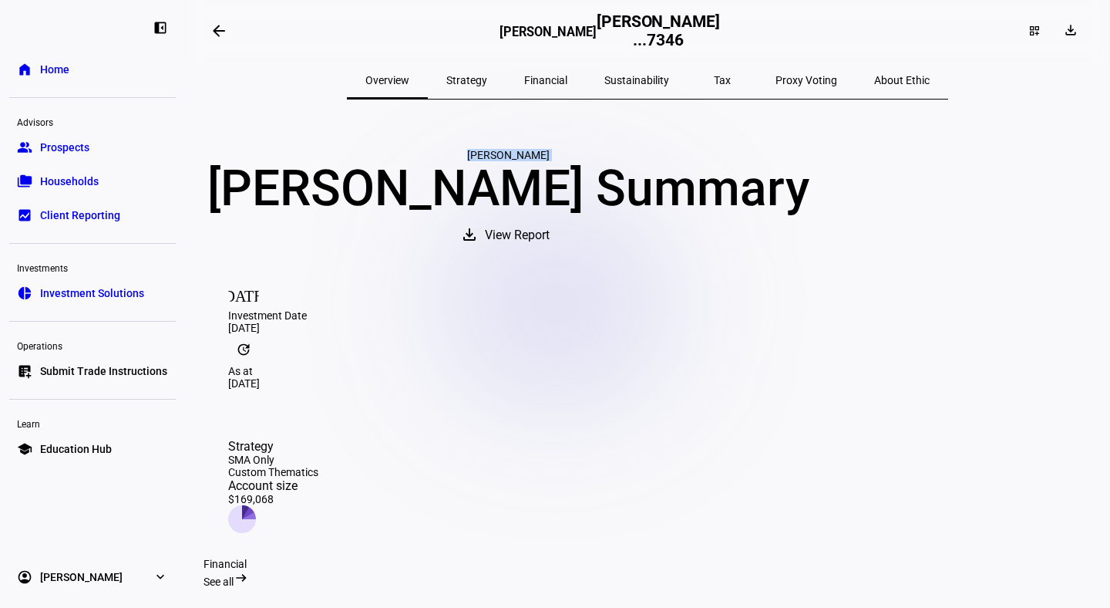
click at [628, 161] on div "[PERSON_NAME]" at bounding box center [508, 155] width 609 height 12
click at [409, 79] on span "Overview" at bounding box center [387, 80] width 44 height 11
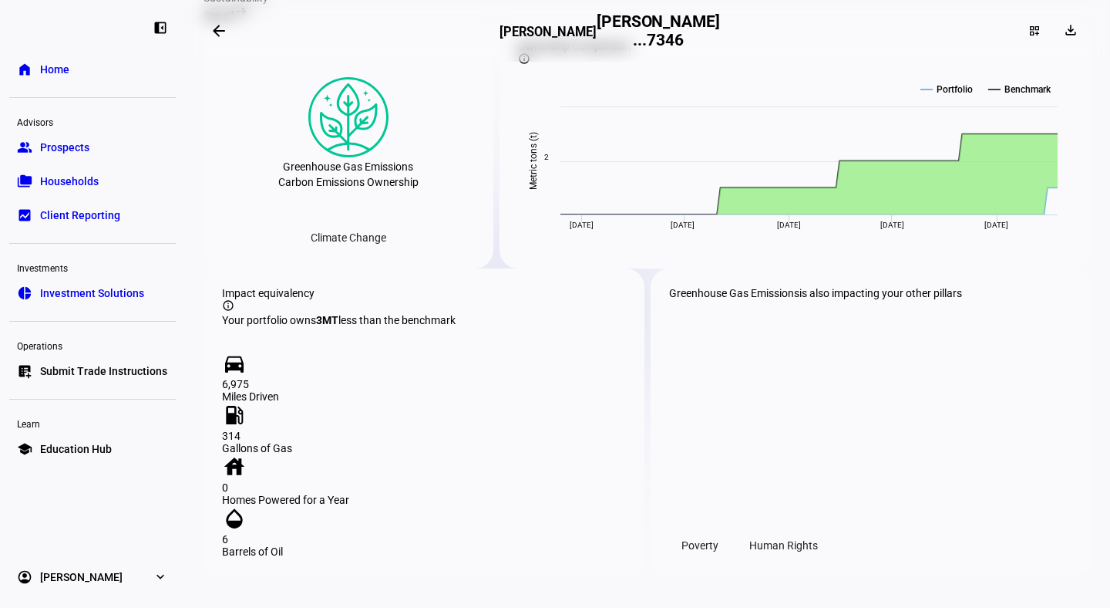
scroll to position [1500, 0]
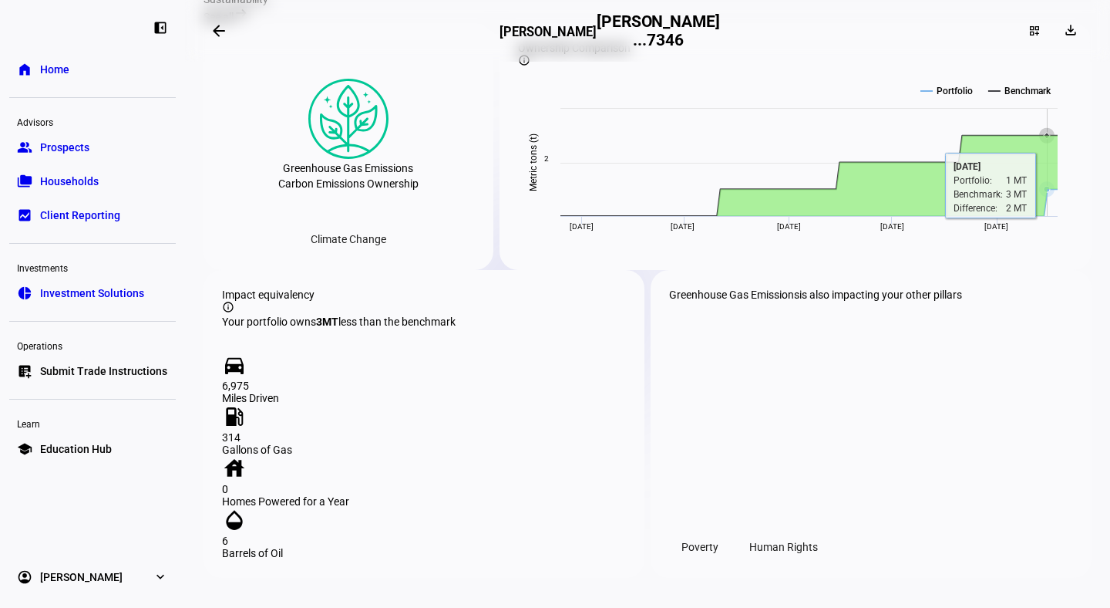
click at [1042, 216] on icon at bounding box center [809, 176] width 497 height 80
click at [1045, 192] on icon at bounding box center [1047, 189] width 6 height 6
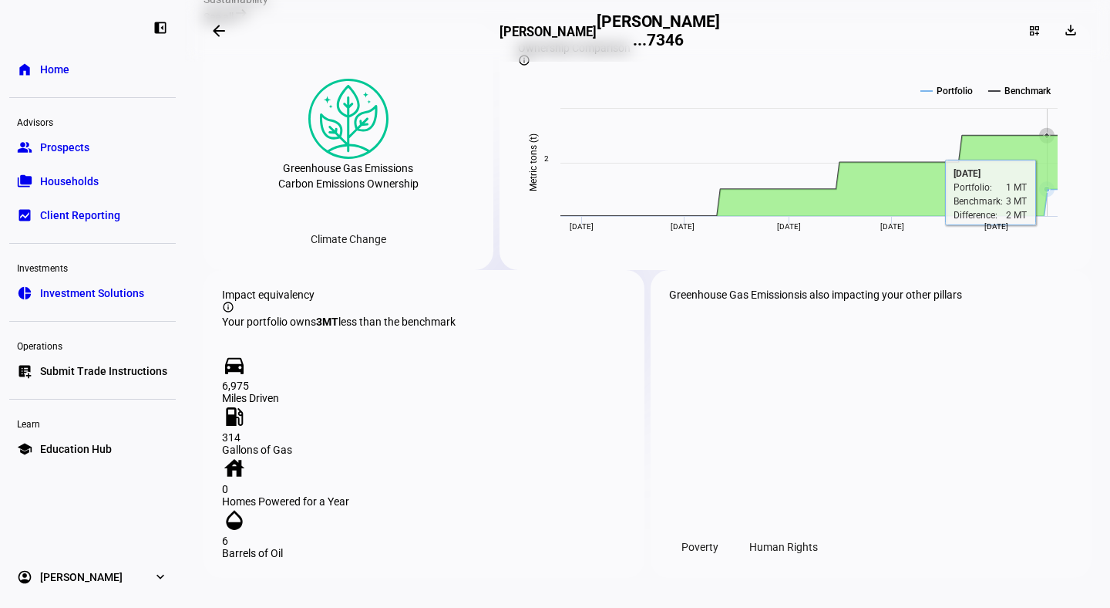
click at [1045, 192] on icon at bounding box center [1047, 189] width 6 height 6
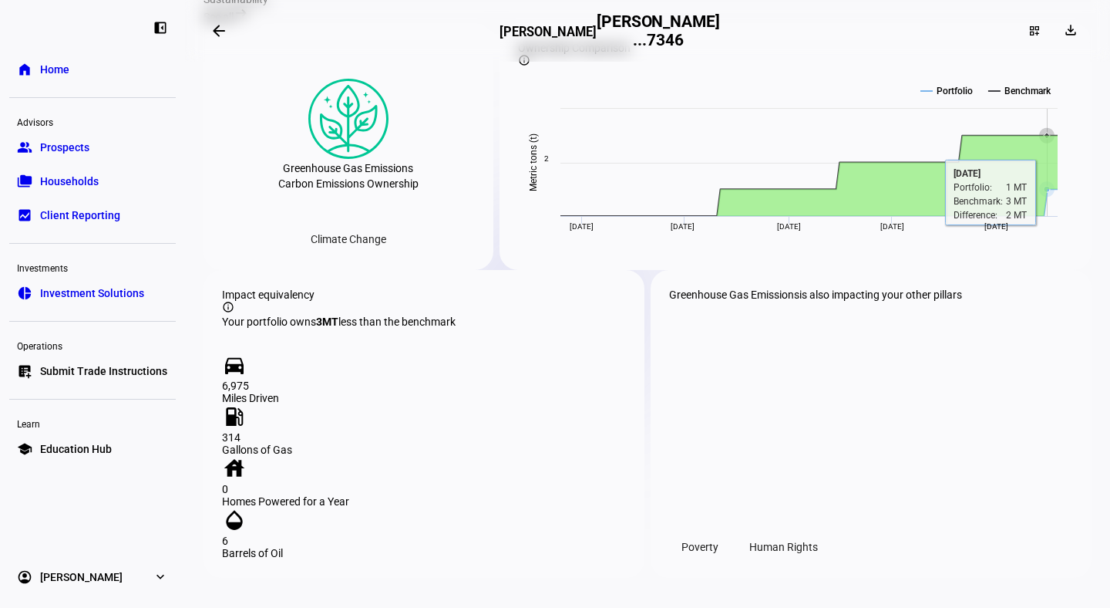
click at [1045, 192] on icon at bounding box center [1047, 189] width 6 height 6
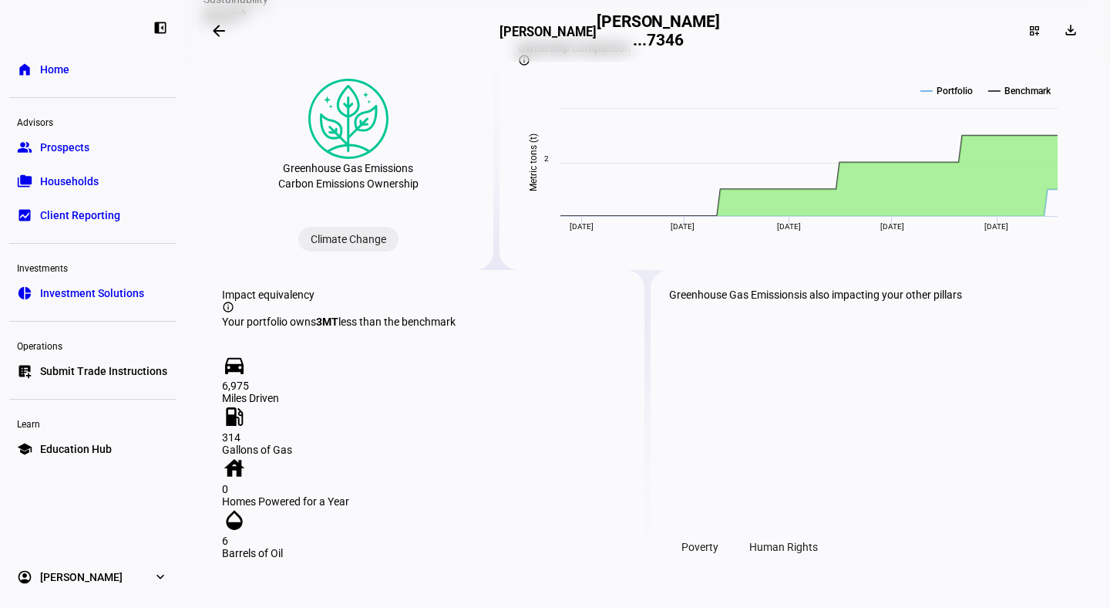
click at [329, 251] on div "Climate Change" at bounding box center [348, 239] width 100 height 25
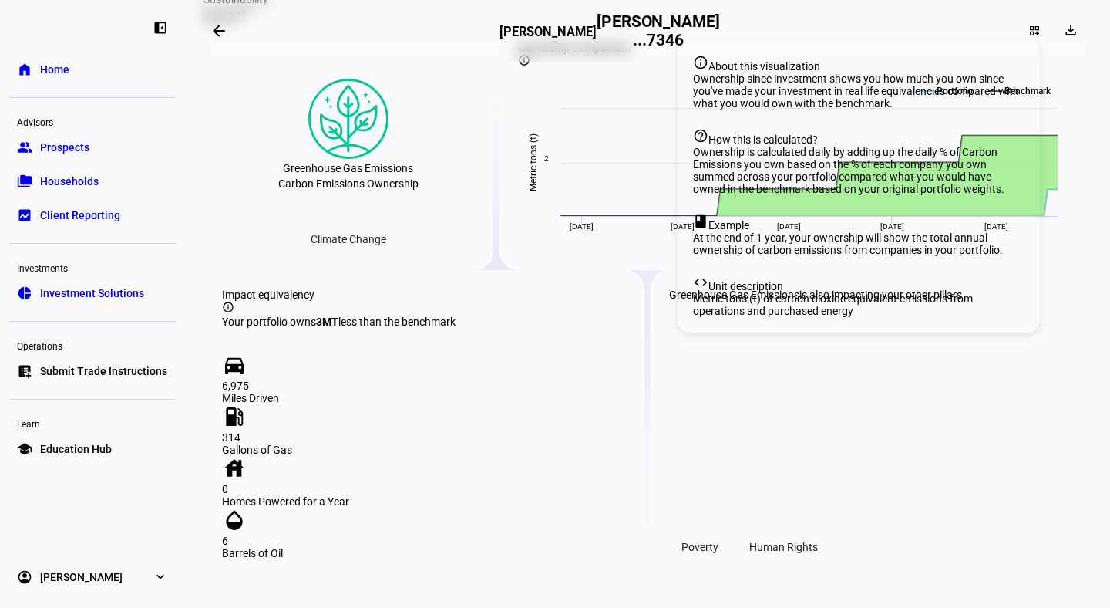
click at [530, 66] on mat-icon "info_outline" at bounding box center [524, 60] width 12 height 12
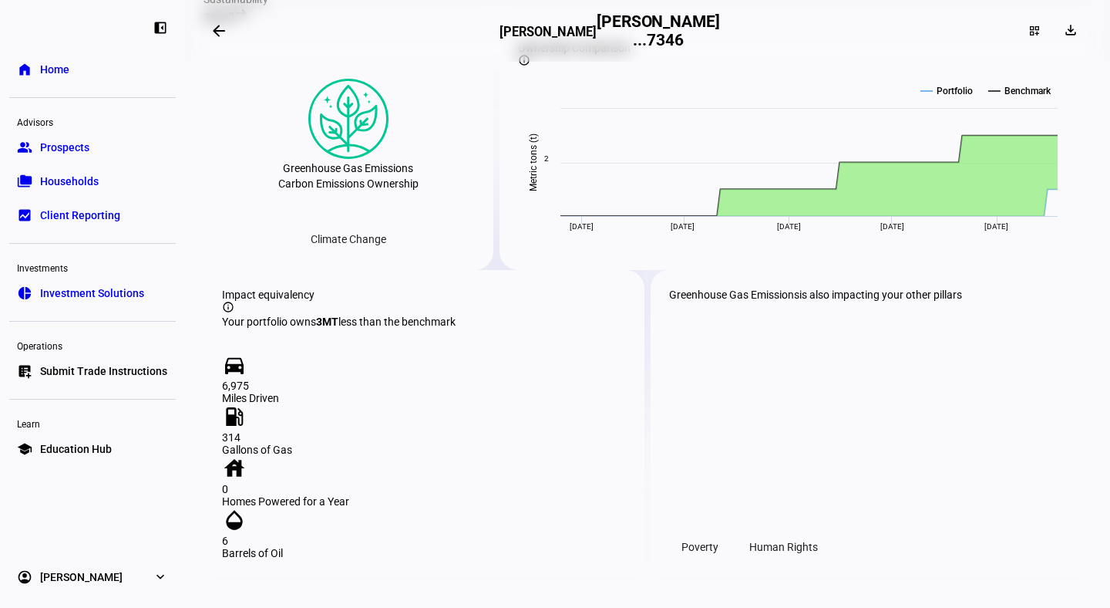
click at [530, 66] on mat-icon "info_outline" at bounding box center [524, 60] width 12 height 12
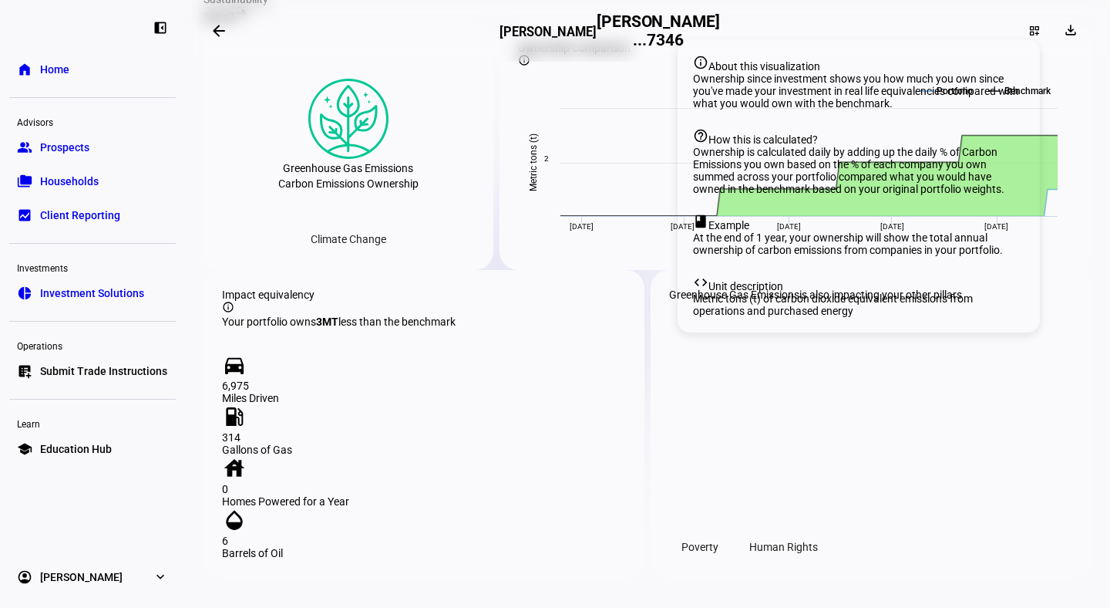
click at [530, 66] on mat-icon "info_outline" at bounding box center [524, 60] width 12 height 12
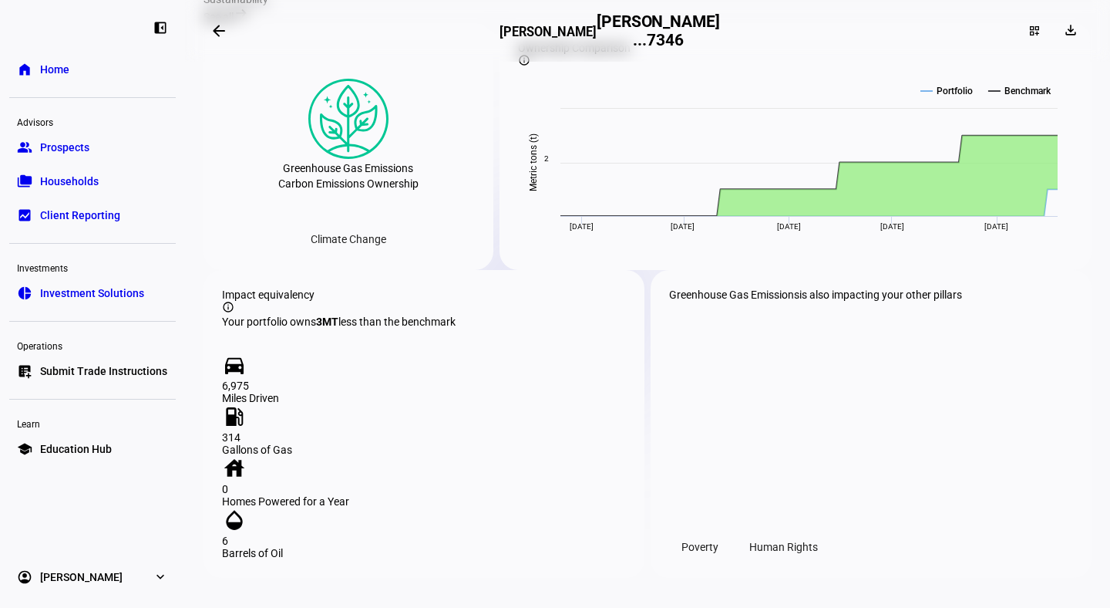
click at [530, 66] on mat-icon "info_outline" at bounding box center [524, 60] width 12 height 12
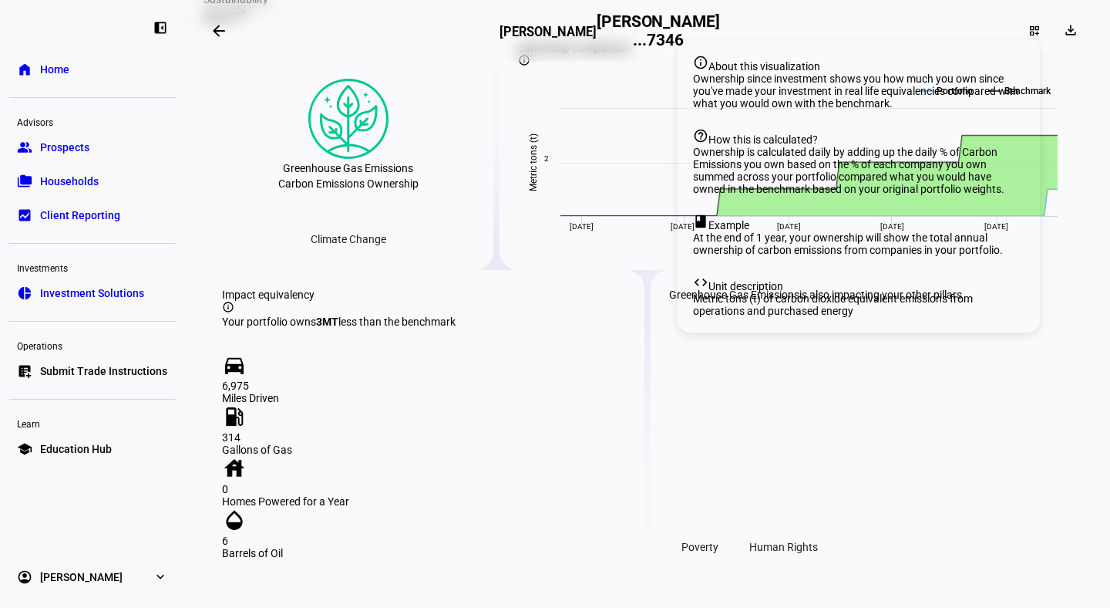
click at [530, 66] on mat-icon "info_outline" at bounding box center [524, 60] width 12 height 12
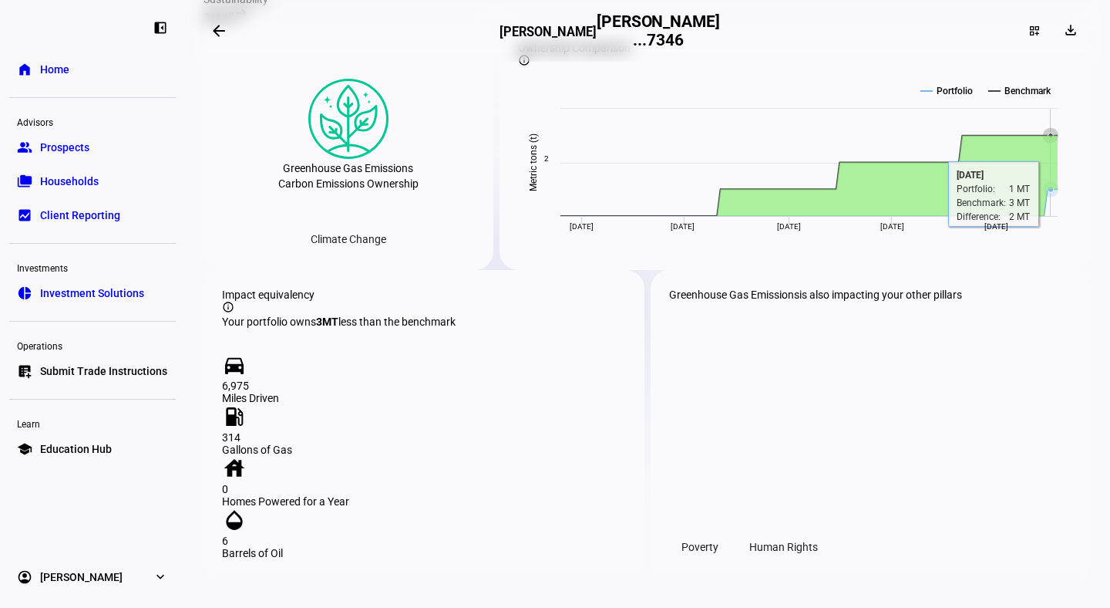
click at [1049, 197] on icon at bounding box center [1050, 188] width 15 height 15
click at [1042, 197] on icon at bounding box center [1046, 188] width 15 height 15
click at [375, 251] on div "Climate Change" at bounding box center [348, 239] width 100 height 25
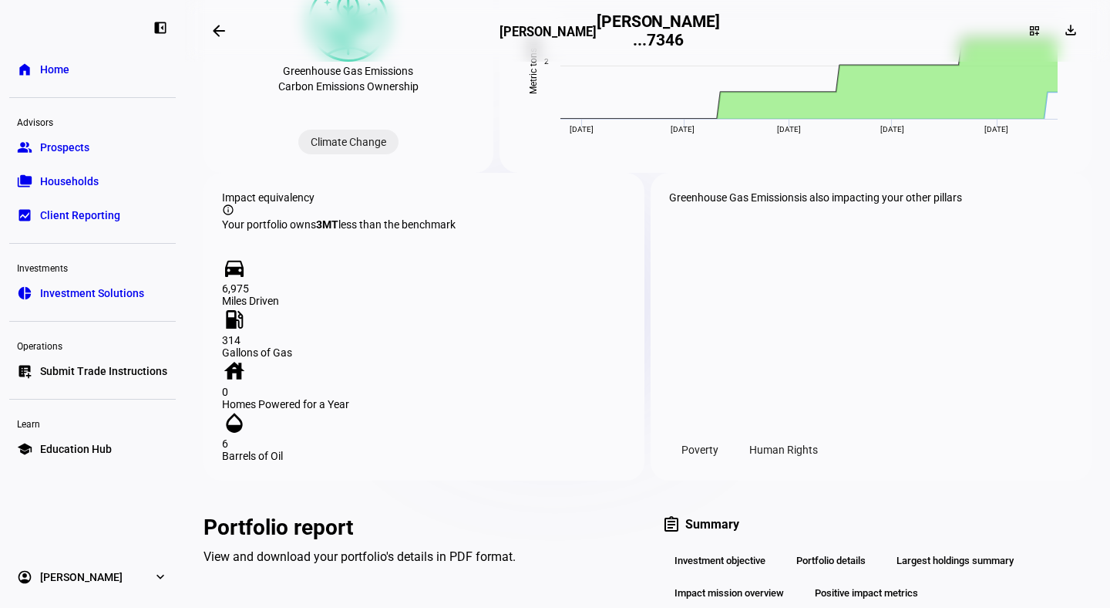
scroll to position [1541, 0]
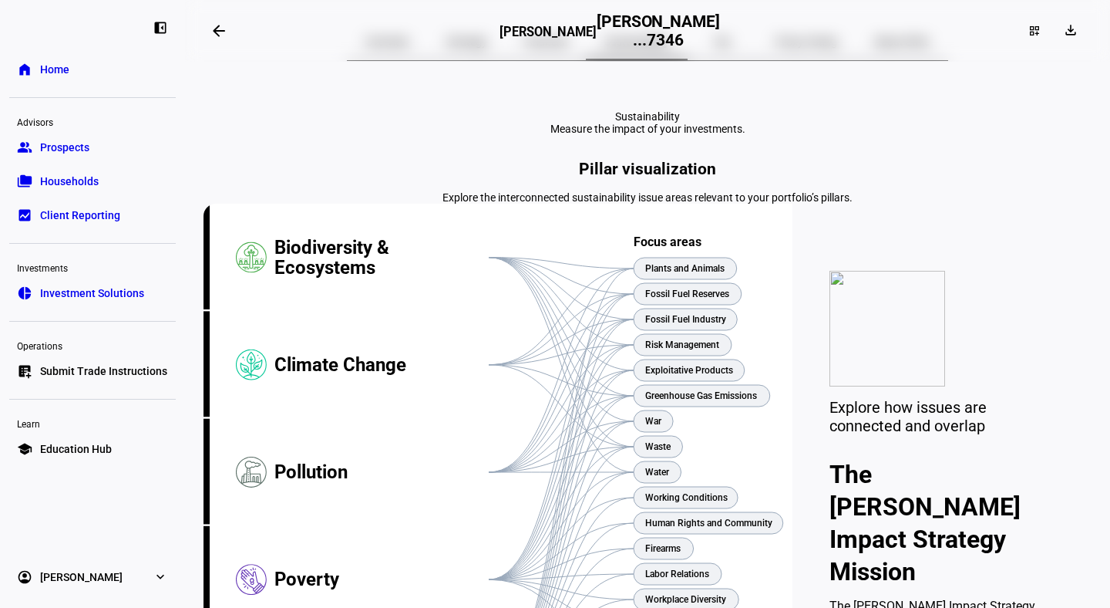
scroll to position [39, 0]
click at [676, 324] on text "Fossil Fuel Industry" at bounding box center [685, 318] width 81 height 11
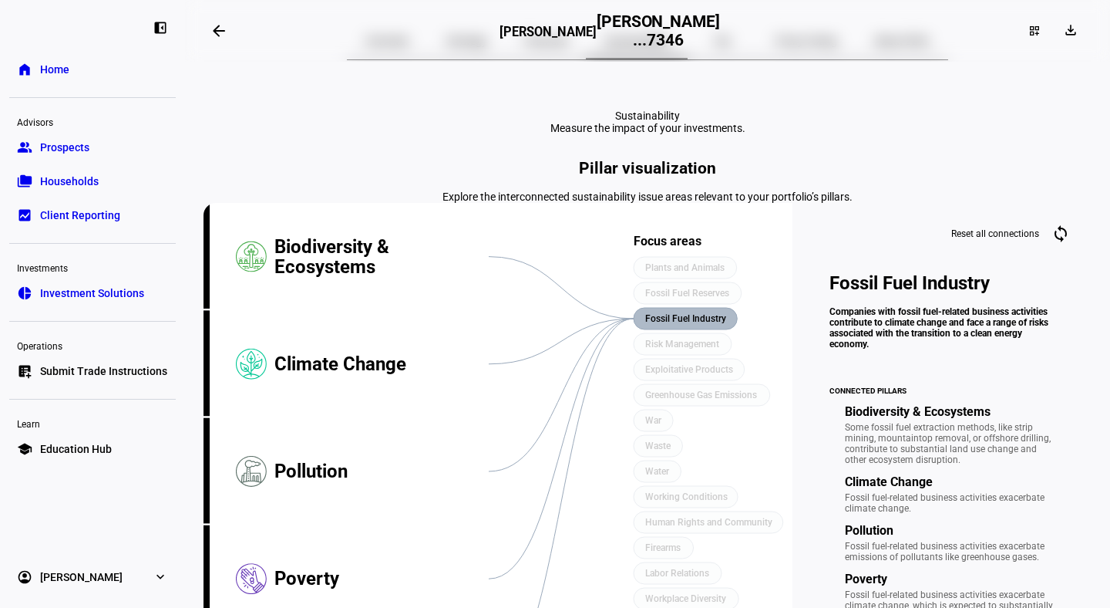
scroll to position [305, 0]
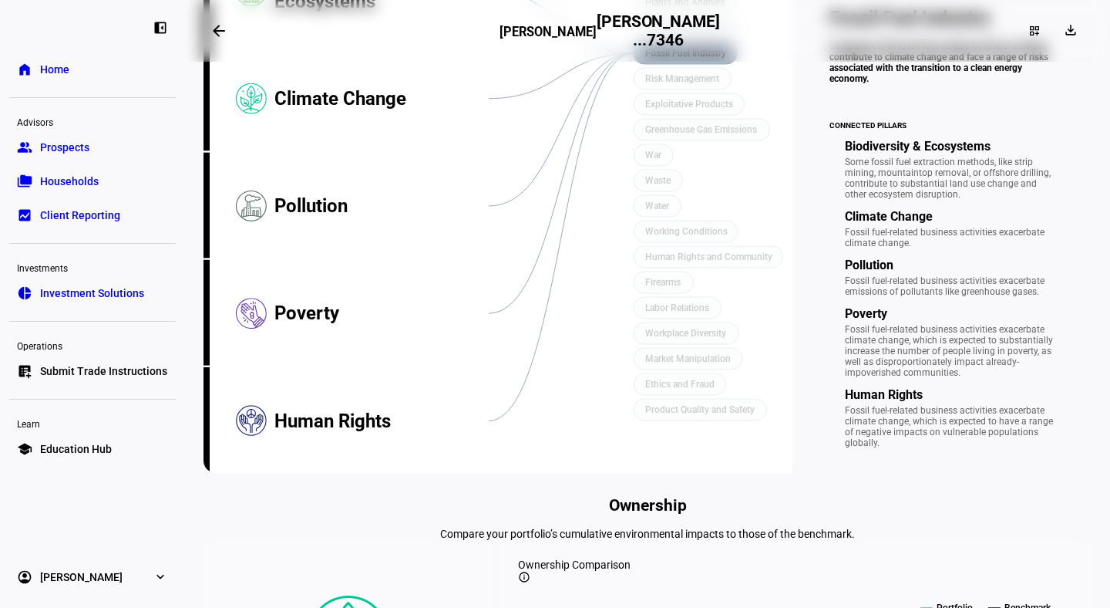
click at [820, 86] on div "Reset all connections cached Fossil Fuel Industry Companies with fossil fuel-re…" at bounding box center [942, 198] width 299 height 520
click at [54, 72] on span "Home" at bounding box center [54, 69] width 29 height 15
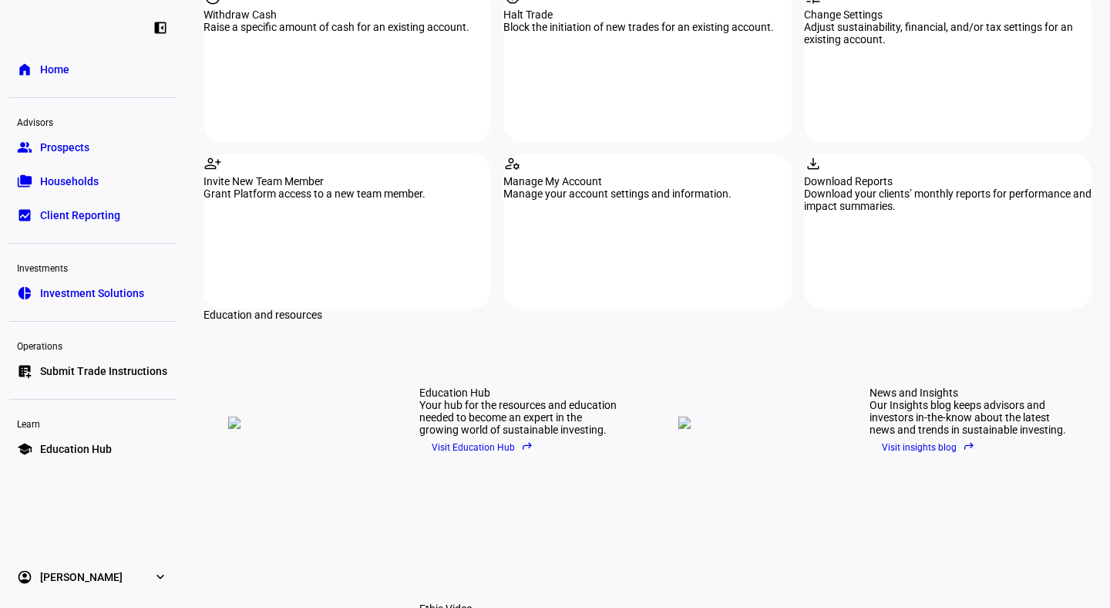
scroll to position [1913, 0]
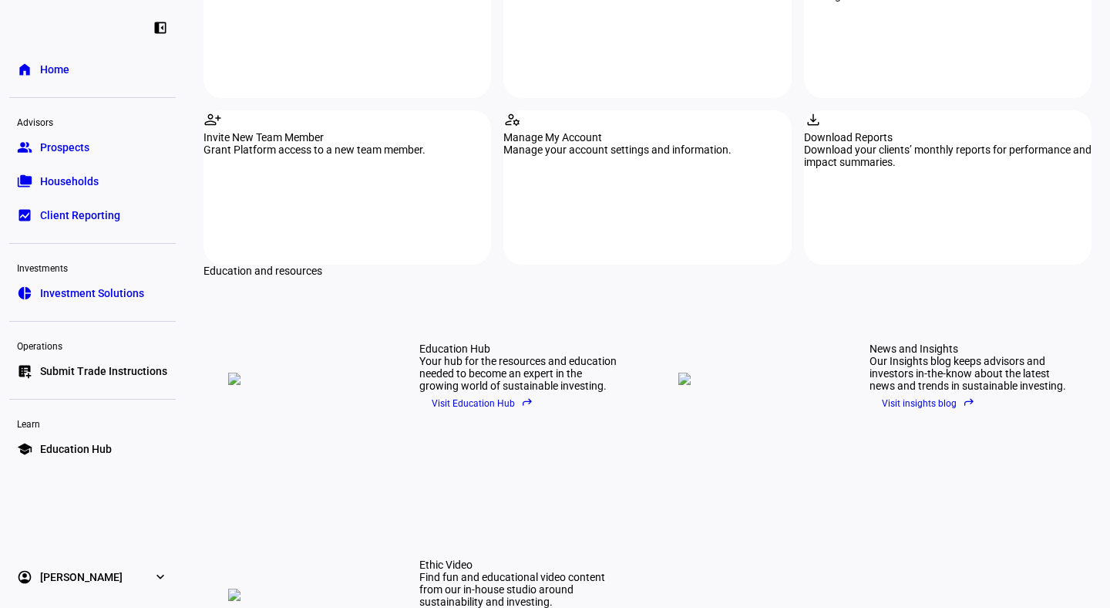
click at [466, 392] on span "Visit Education Hub reply" at bounding box center [483, 403] width 102 height 23
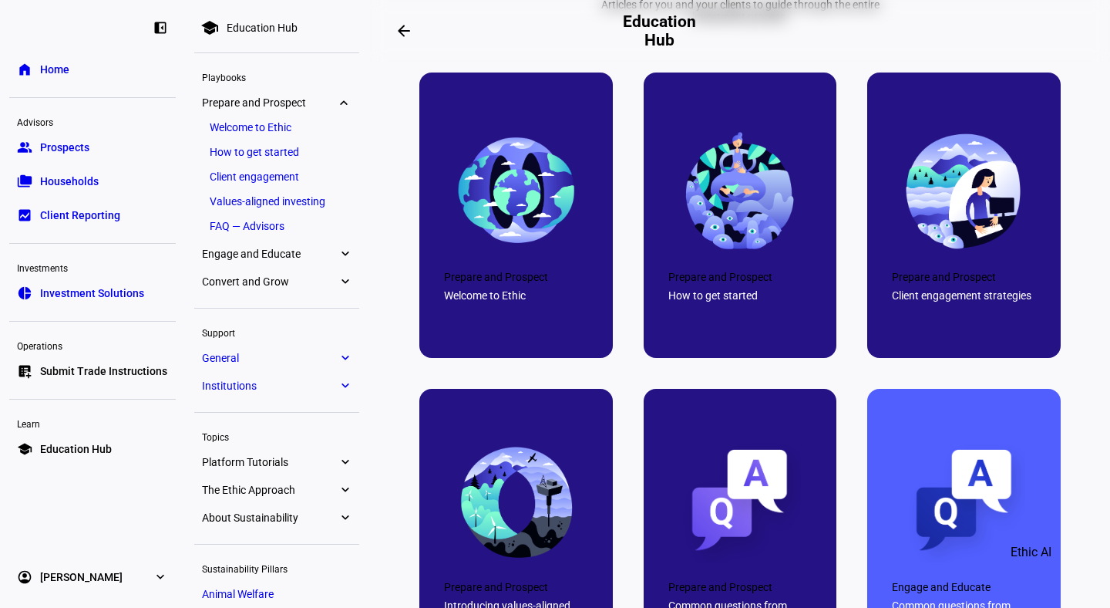
scroll to position [861, 0]
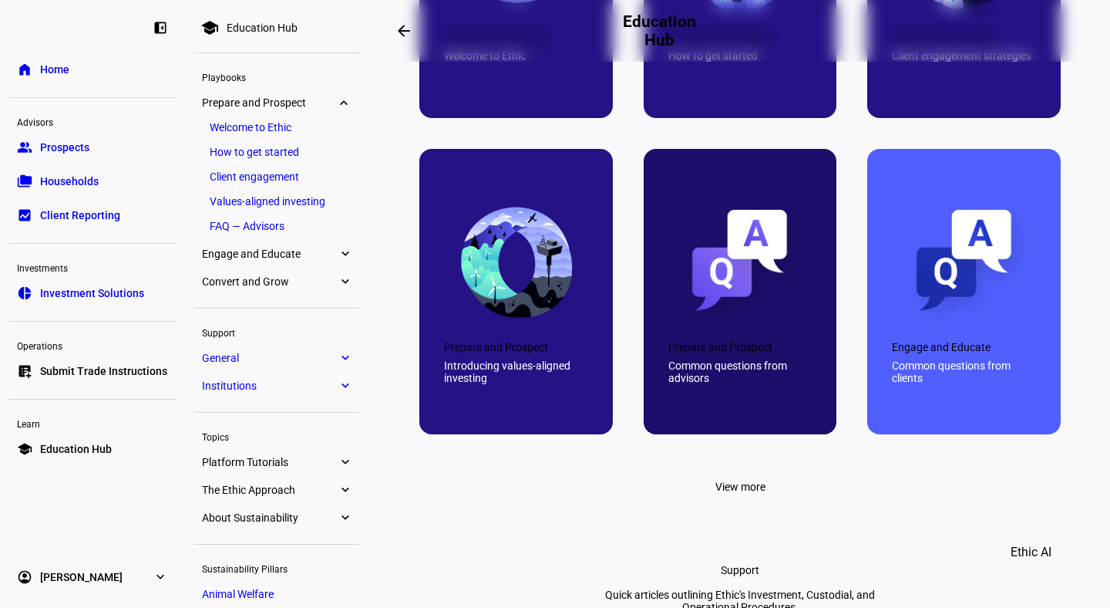
click at [704, 384] on div "Common questions from advisors" at bounding box center [740, 371] width 144 height 25
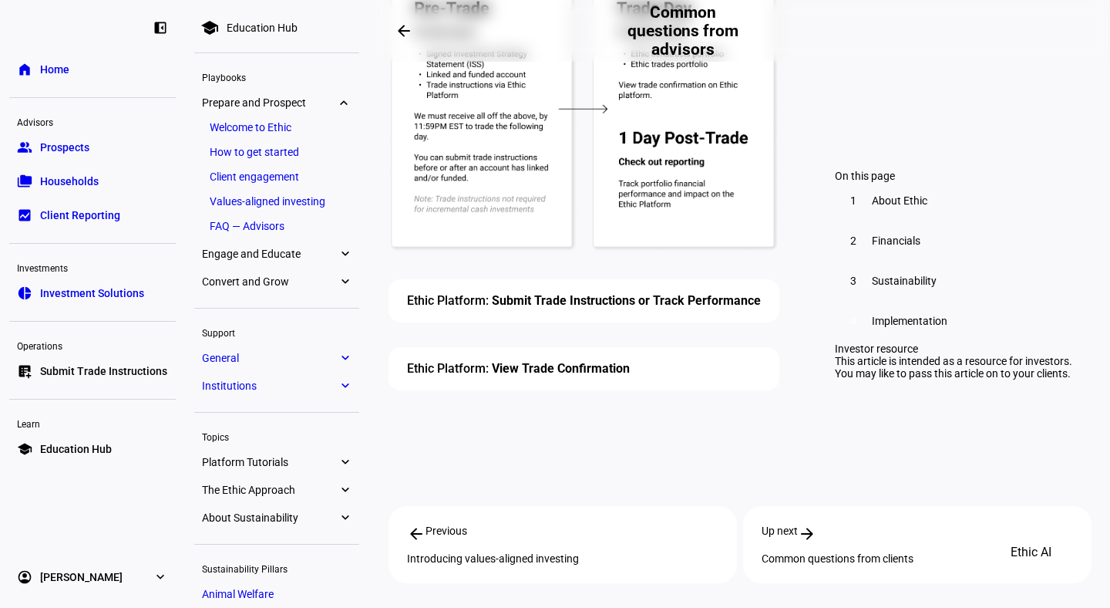
scroll to position [5555, 0]
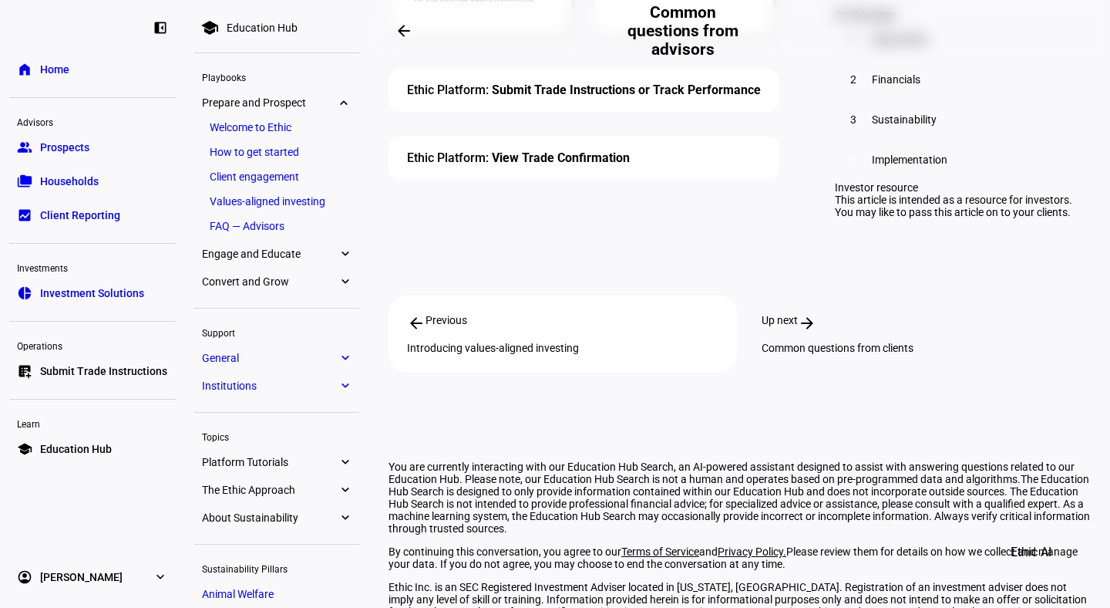
click at [826, 295] on div "Up next arrow_forward Common questions from clients" at bounding box center [917, 333] width 348 height 77
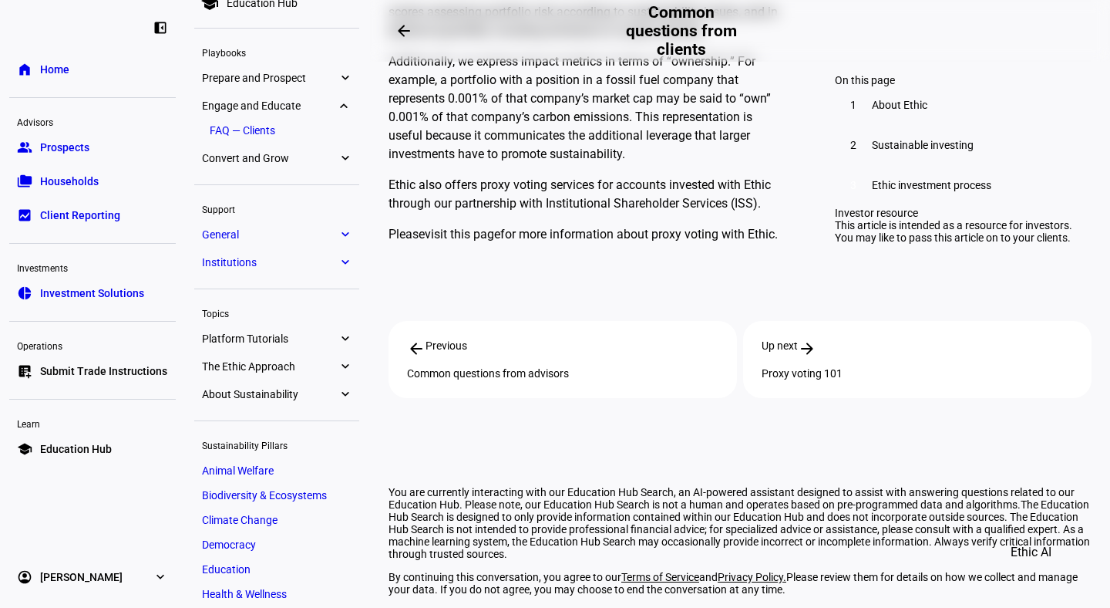
scroll to position [28, 0]
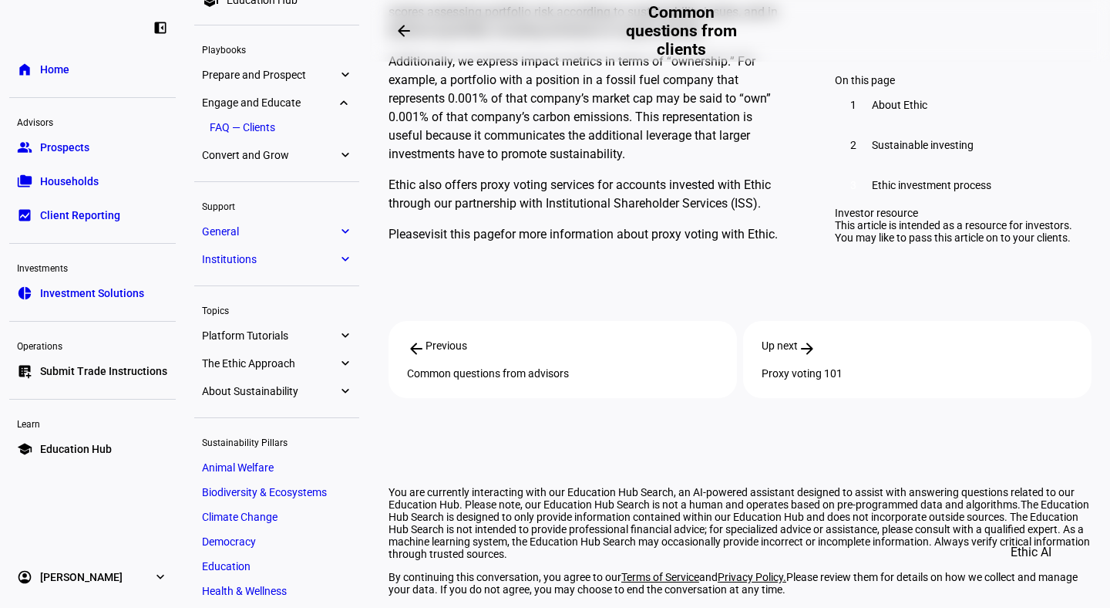
click at [58, 178] on span "Households" at bounding box center [69, 180] width 59 height 15
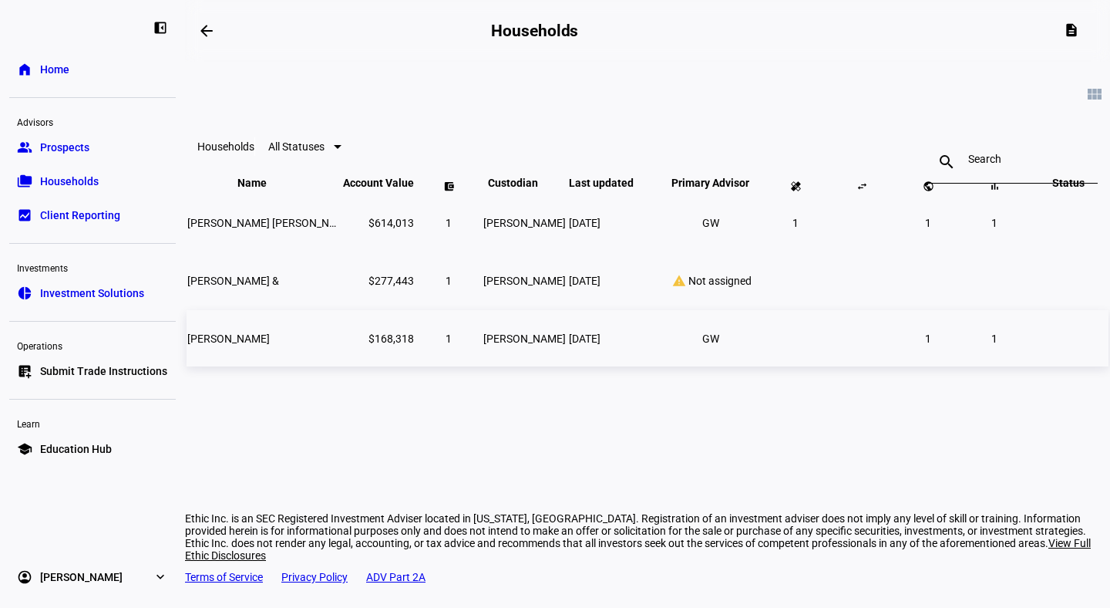
click at [257, 345] on span "[PERSON_NAME]" at bounding box center [228, 338] width 82 height 12
click at [697, 352] on li "GW" at bounding box center [711, 339] width 28 height 28
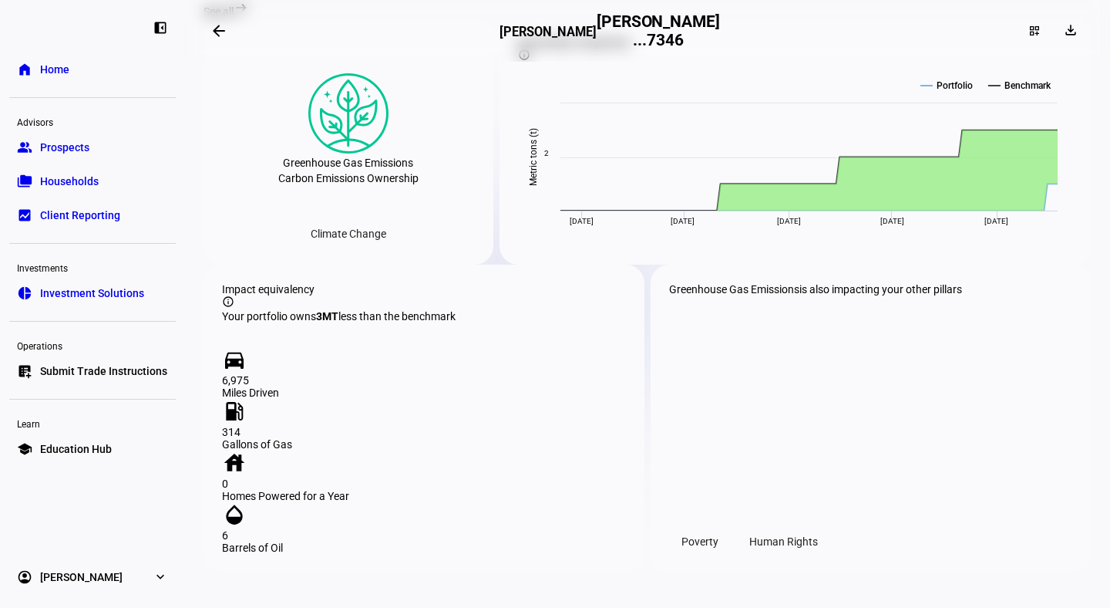
scroll to position [1516, 0]
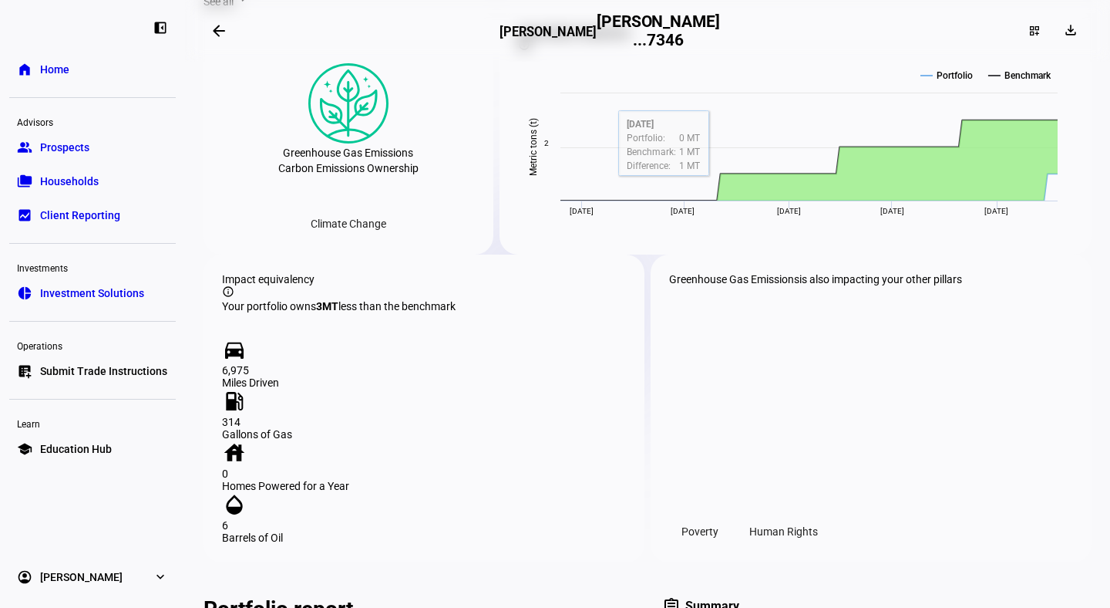
click at [234, 8] on span "See all" at bounding box center [219, 1] width 30 height 12
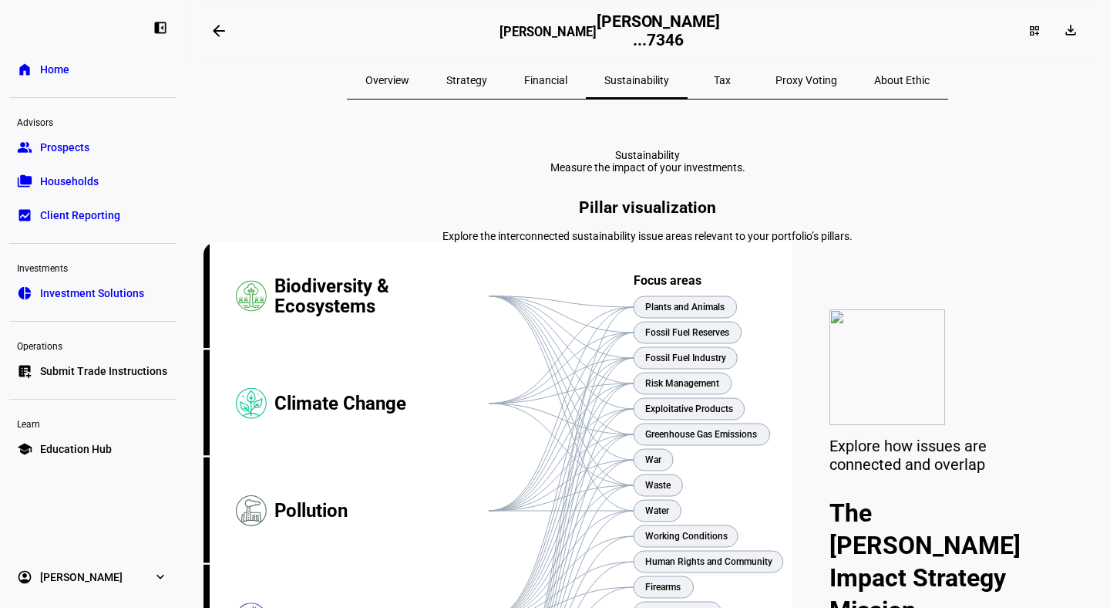
click at [409, 81] on span "Overview" at bounding box center [387, 80] width 44 height 11
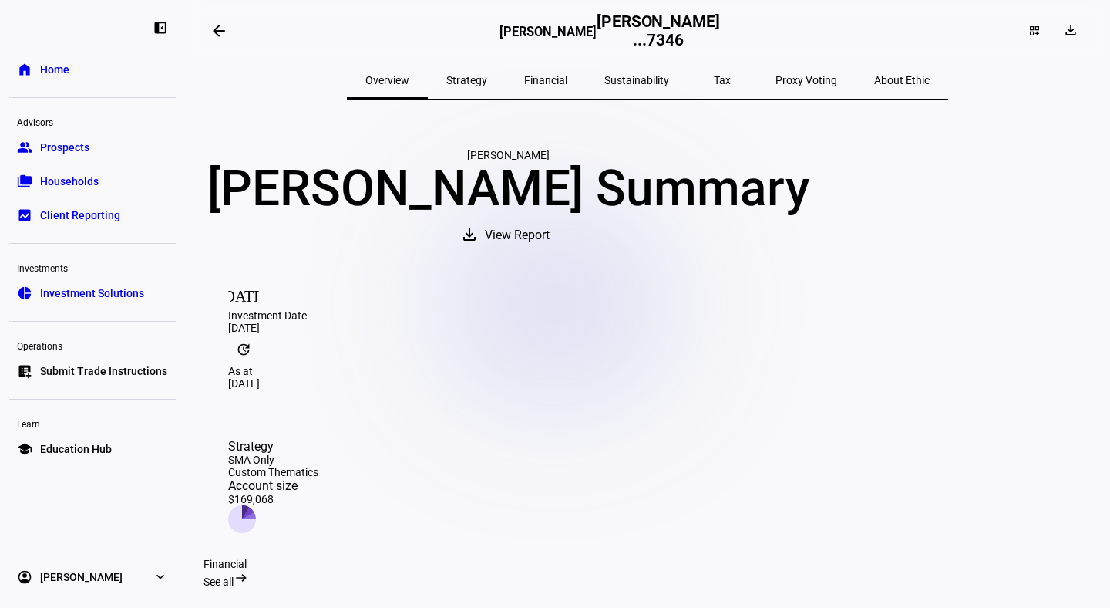
click at [76, 195] on link "folder_copy Households" at bounding box center [92, 181] width 167 height 31
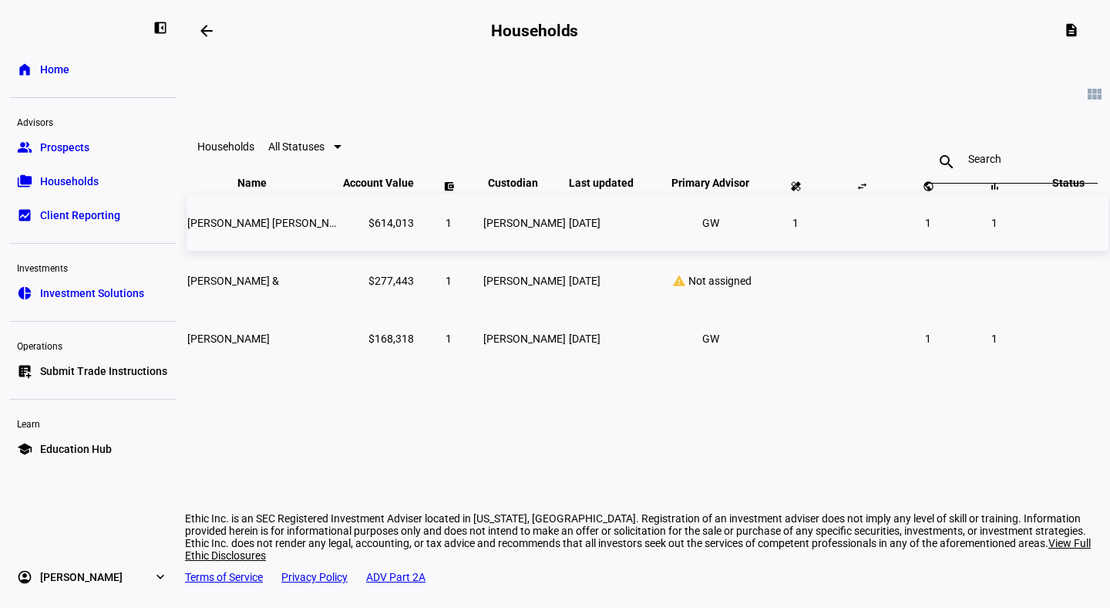
click at [257, 229] on span "[PERSON_NAME] [PERSON_NAME]" at bounding box center [270, 223] width 167 height 12
